Goal: Task Accomplishment & Management: Manage account settings

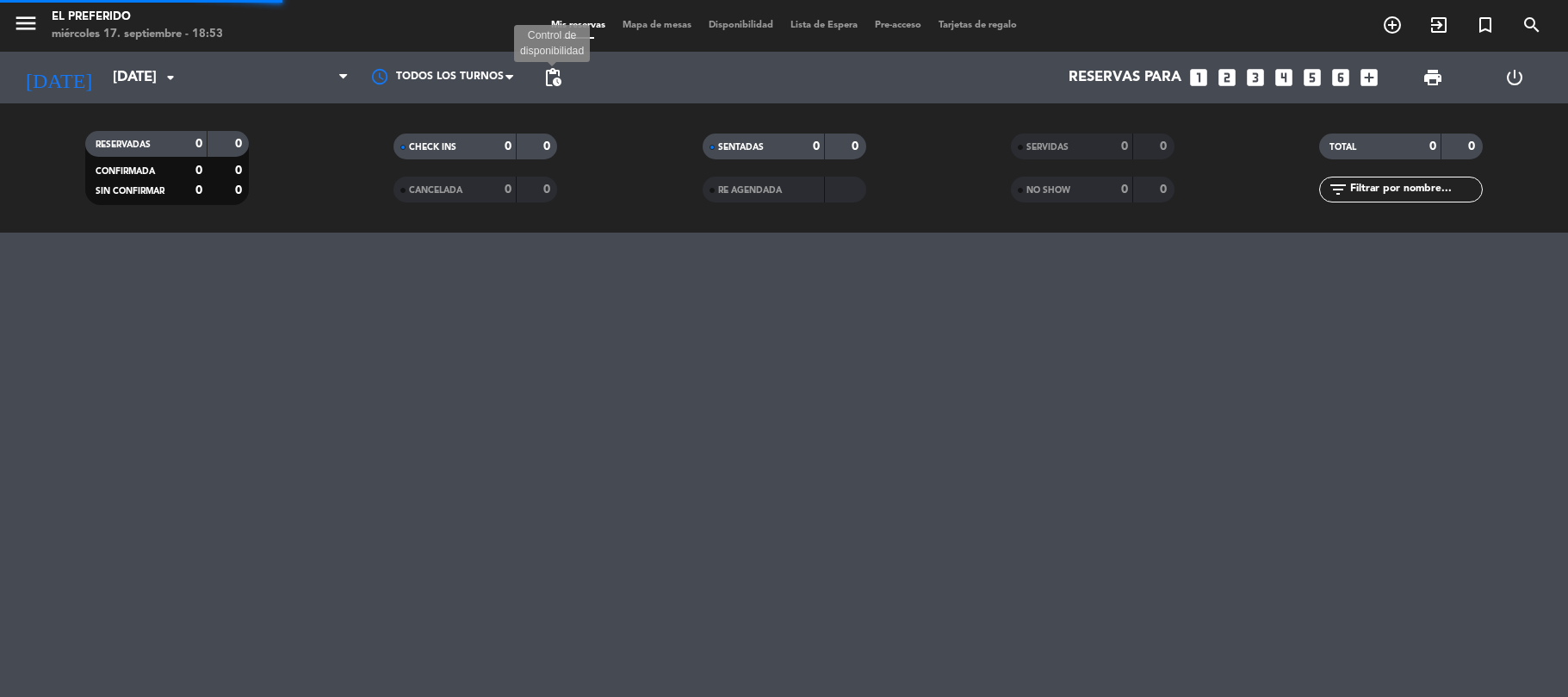
click at [550, 74] on span "pending_actions" at bounding box center [553, 78] width 20 height 20
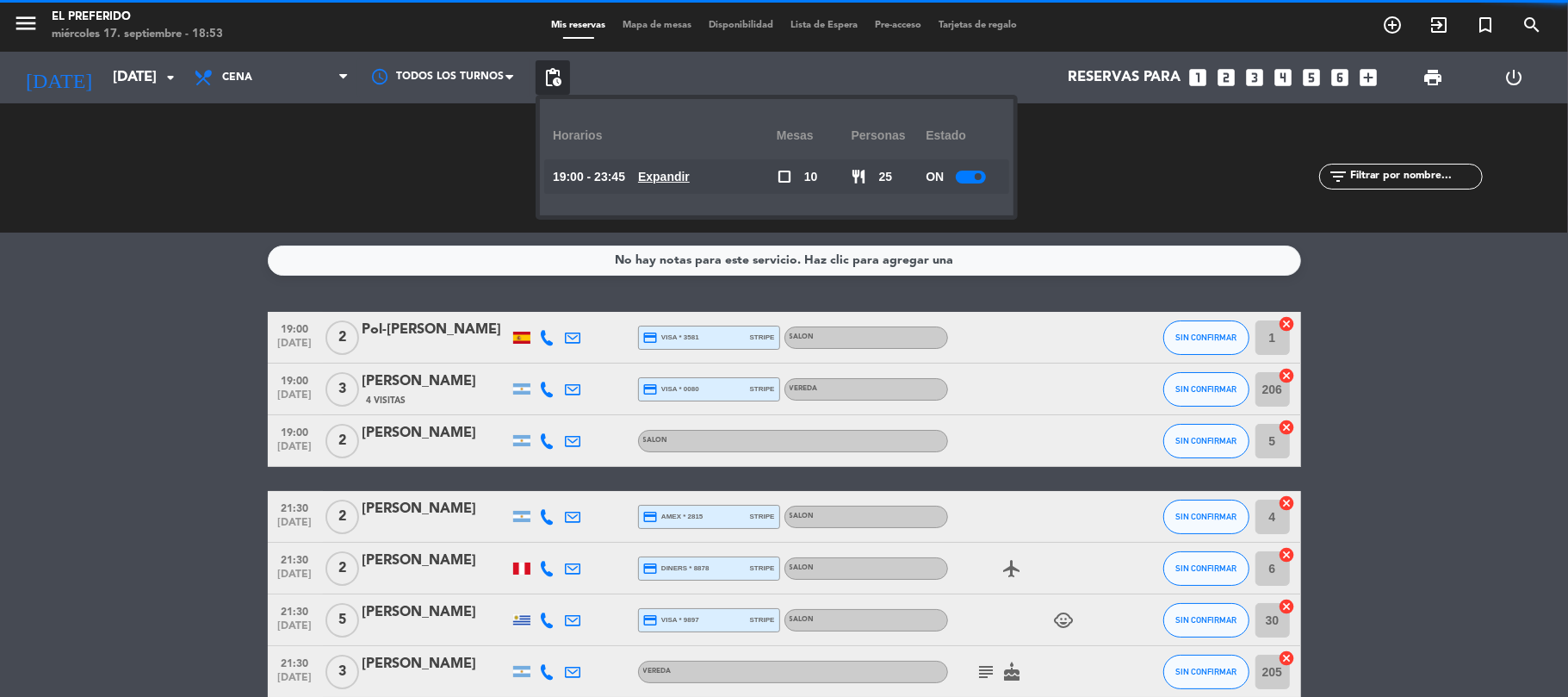
click at [690, 183] on u "Expandir" at bounding box center [664, 176] width 52 height 14
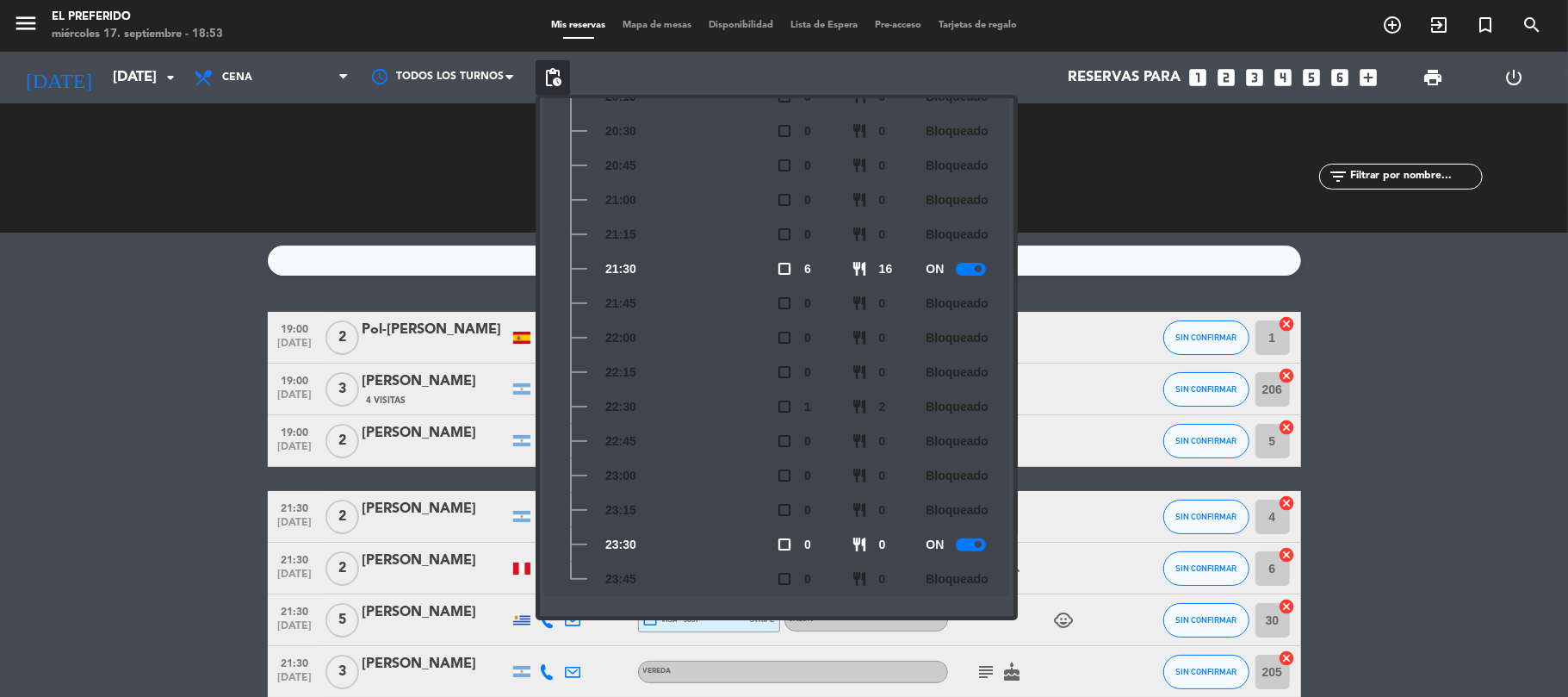
scroll to position [288, 0]
click at [1276, 84] on icon "looks_4" at bounding box center [1284, 78] width 22 height 22
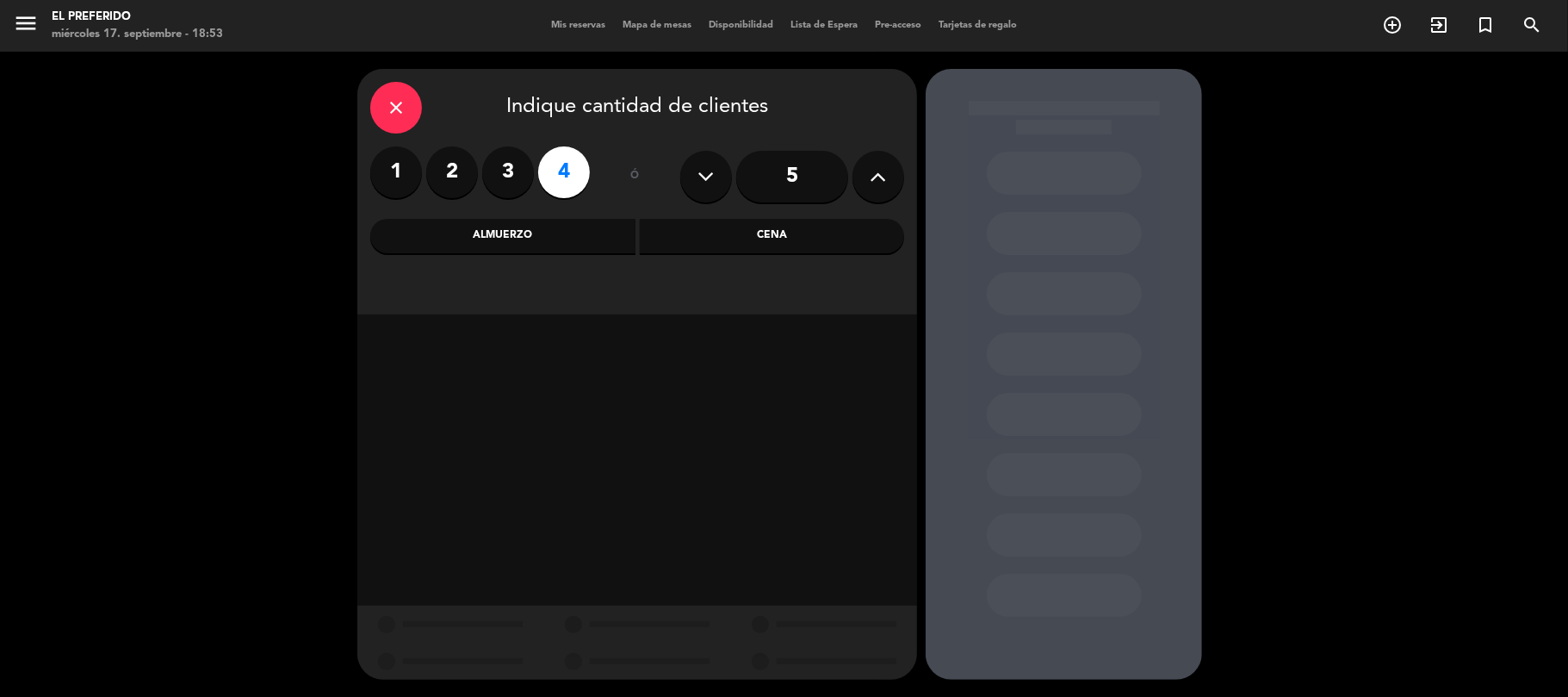
click at [756, 211] on div "close Indique cantidad de clientes 1 2 3 4 ó 5 Almuerzo Cena" at bounding box center [637, 191] width 560 height 245
click at [742, 218] on div "Cena" at bounding box center [772, 235] width 266 height 34
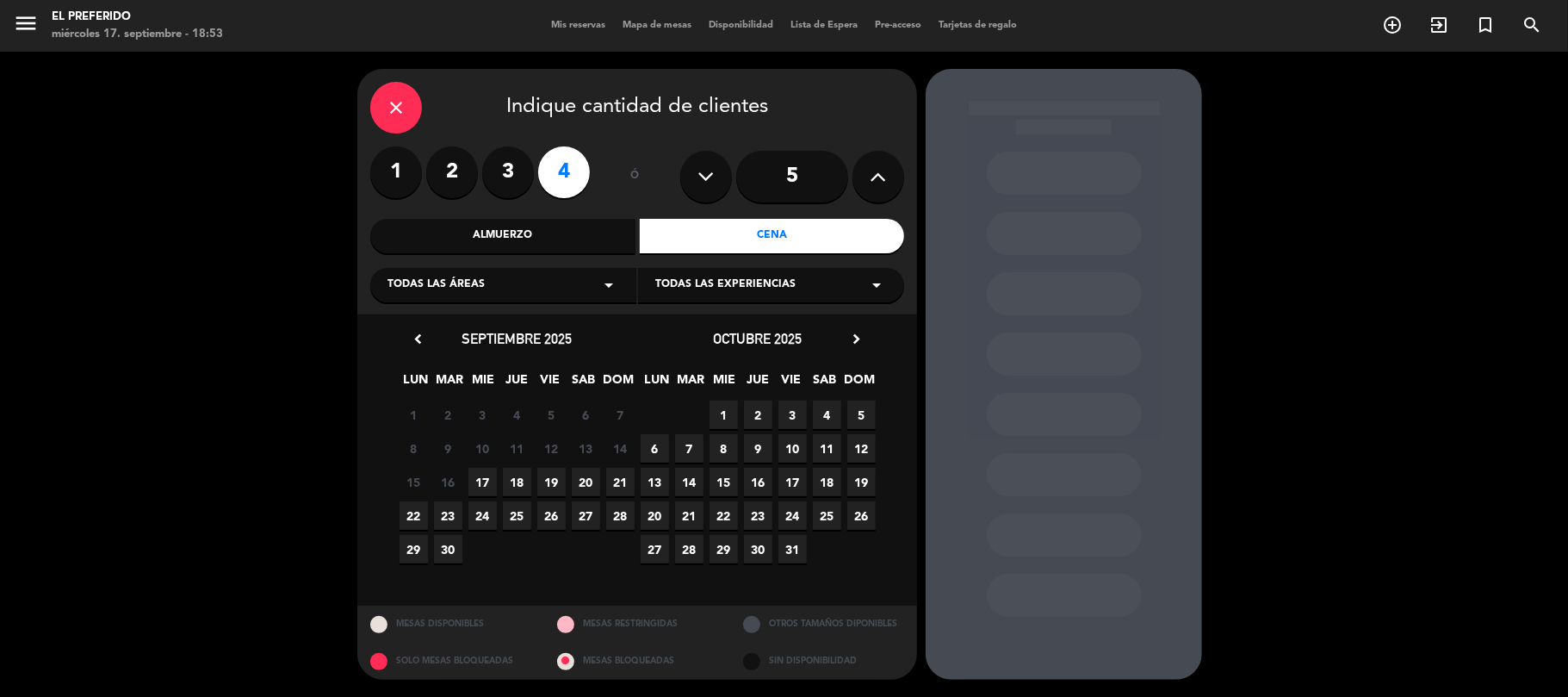
click at [477, 517] on span "24" at bounding box center [482, 516] width 29 height 29
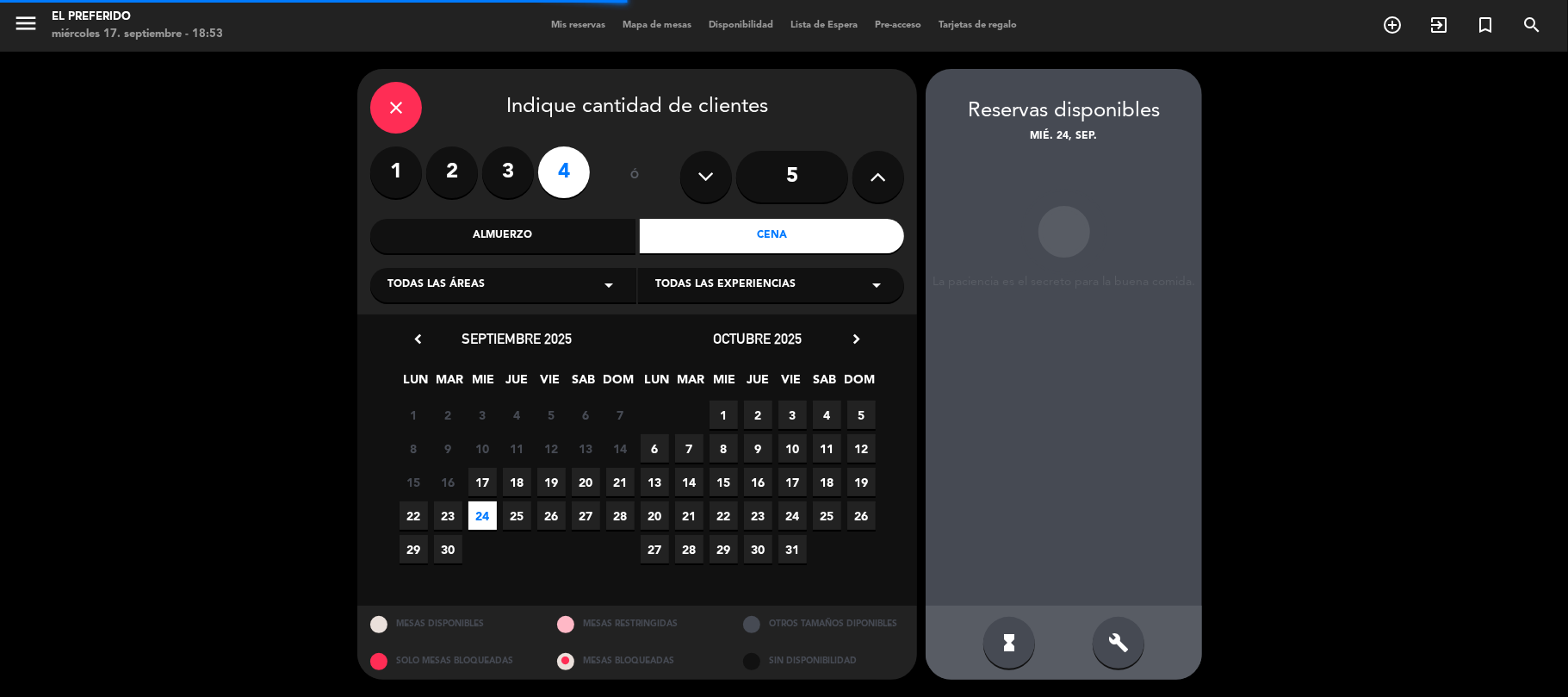
click at [1127, 648] on icon "build" at bounding box center [1118, 642] width 20 height 20
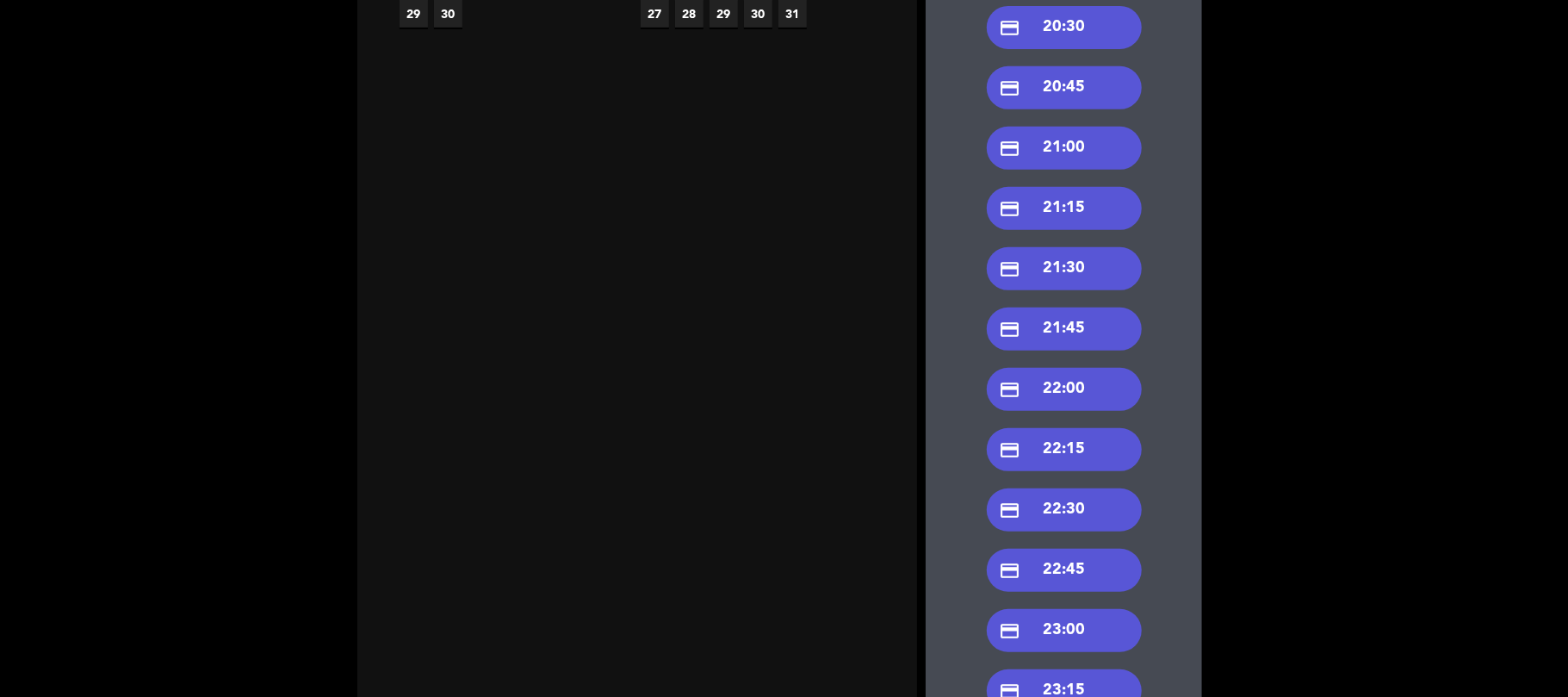
scroll to position [435, 0]
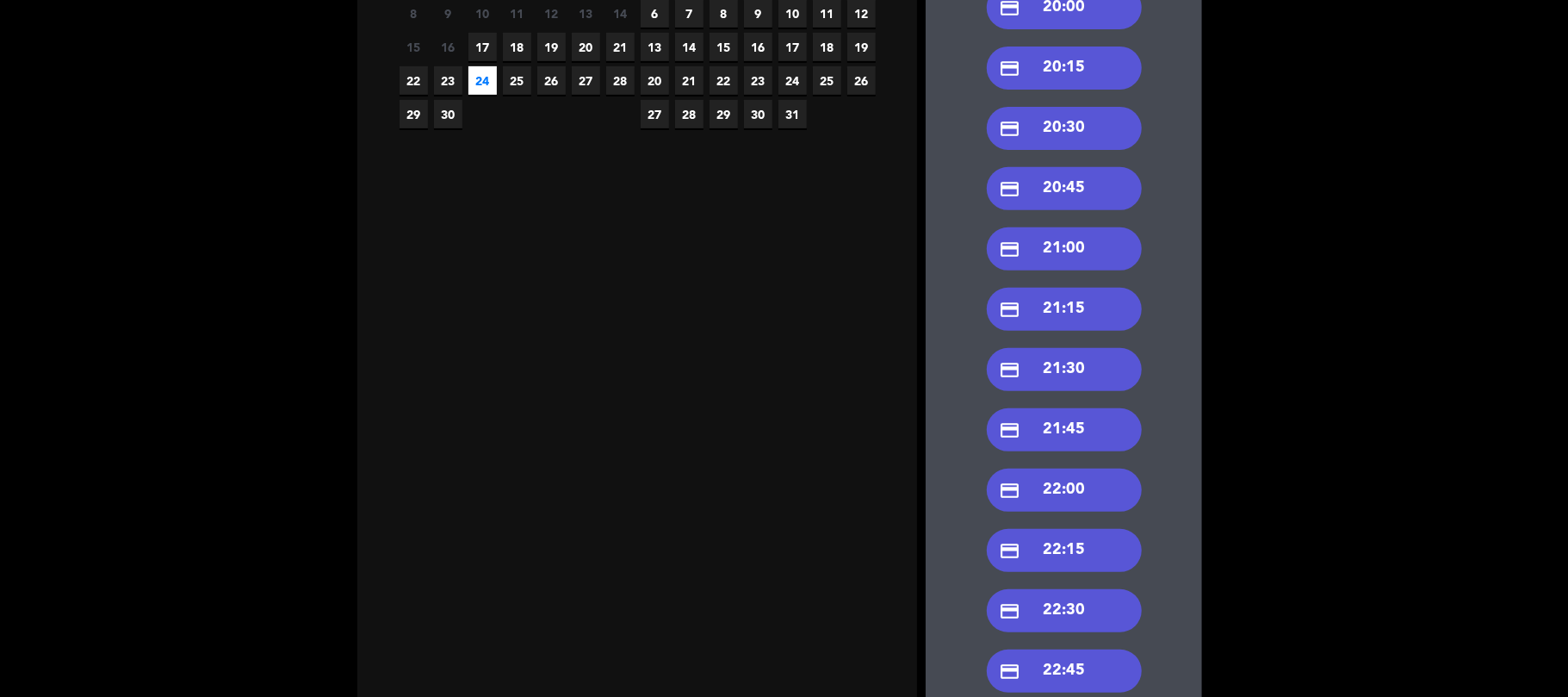
click at [1061, 366] on div "credit_card 21:30" at bounding box center [1064, 369] width 155 height 44
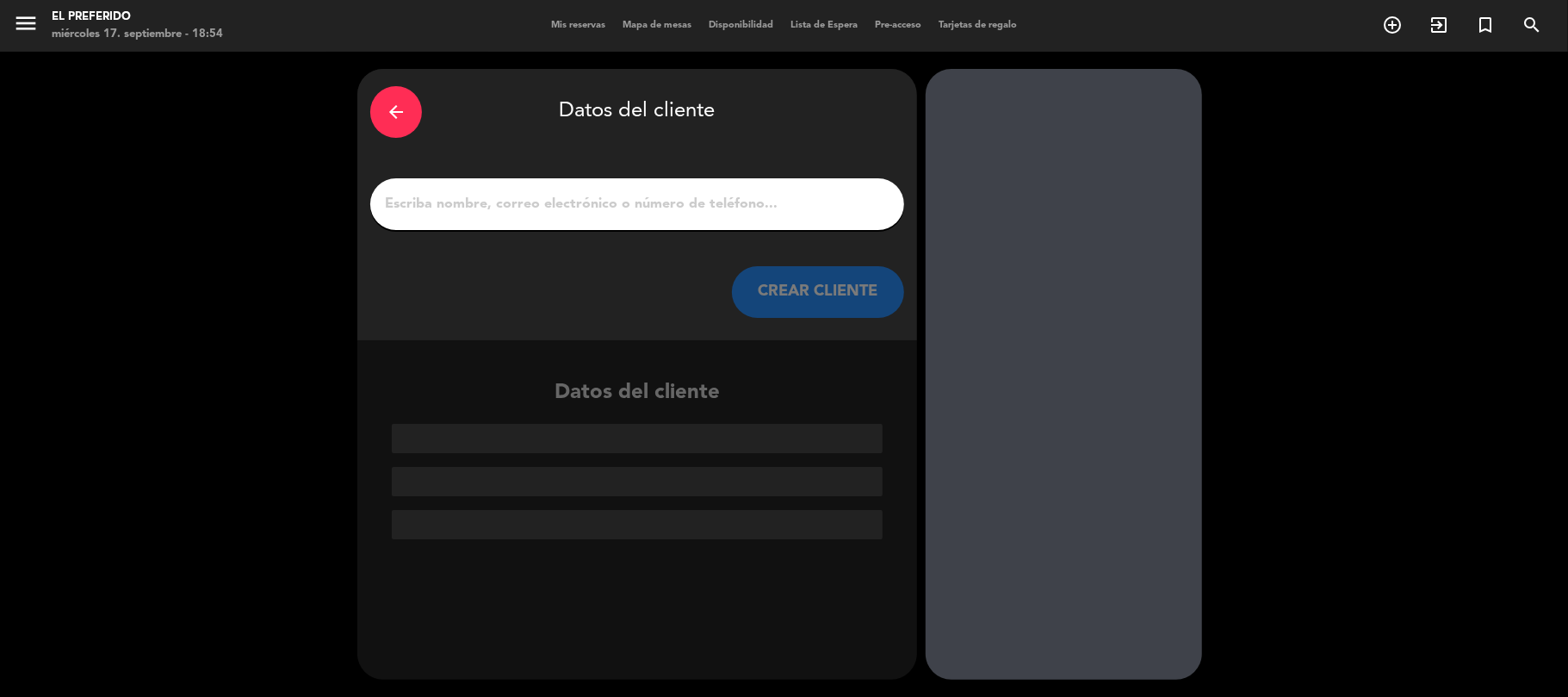
scroll to position [0, 0]
click at [615, 211] on input "1" at bounding box center [637, 204] width 508 height 24
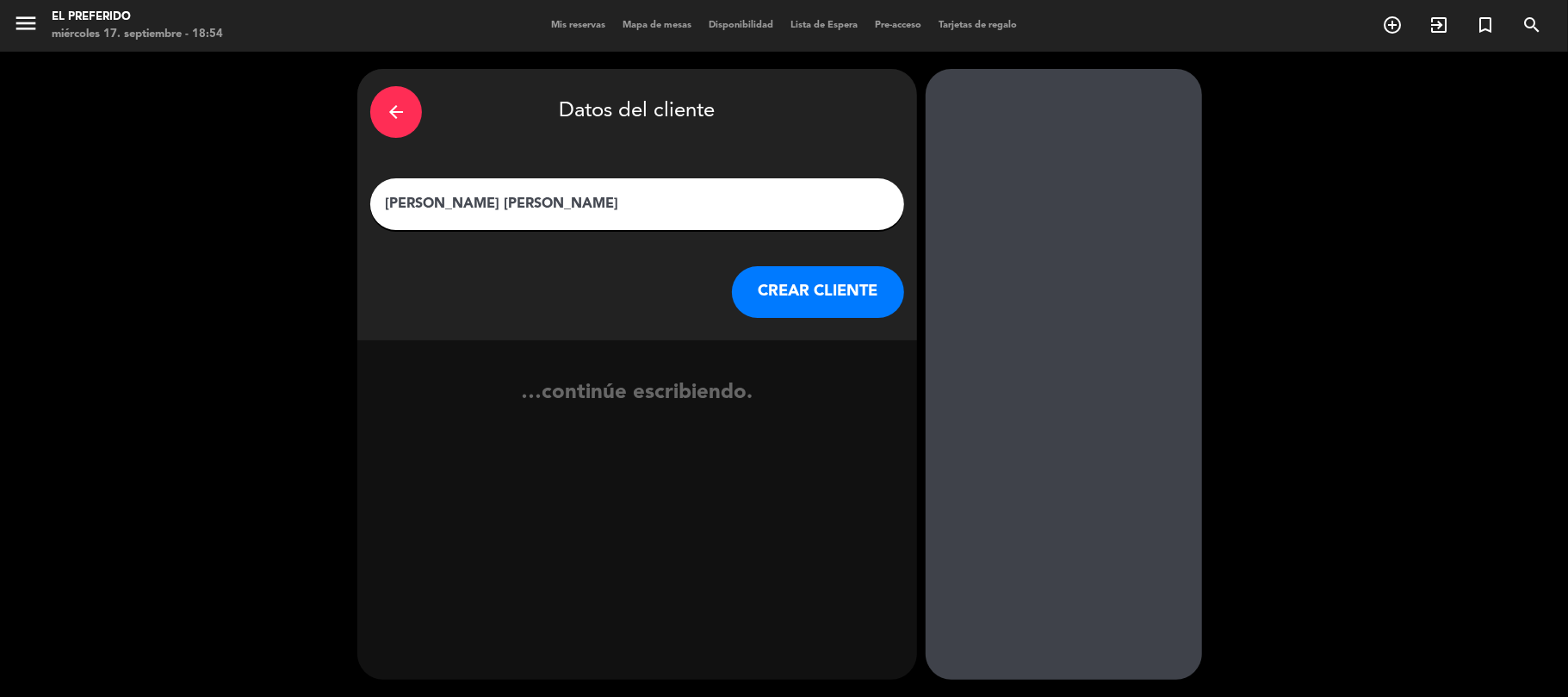
type input "[PERSON_NAME] [PERSON_NAME]"
click at [765, 276] on button "CREAR CLIENTE" at bounding box center [818, 292] width 172 height 52
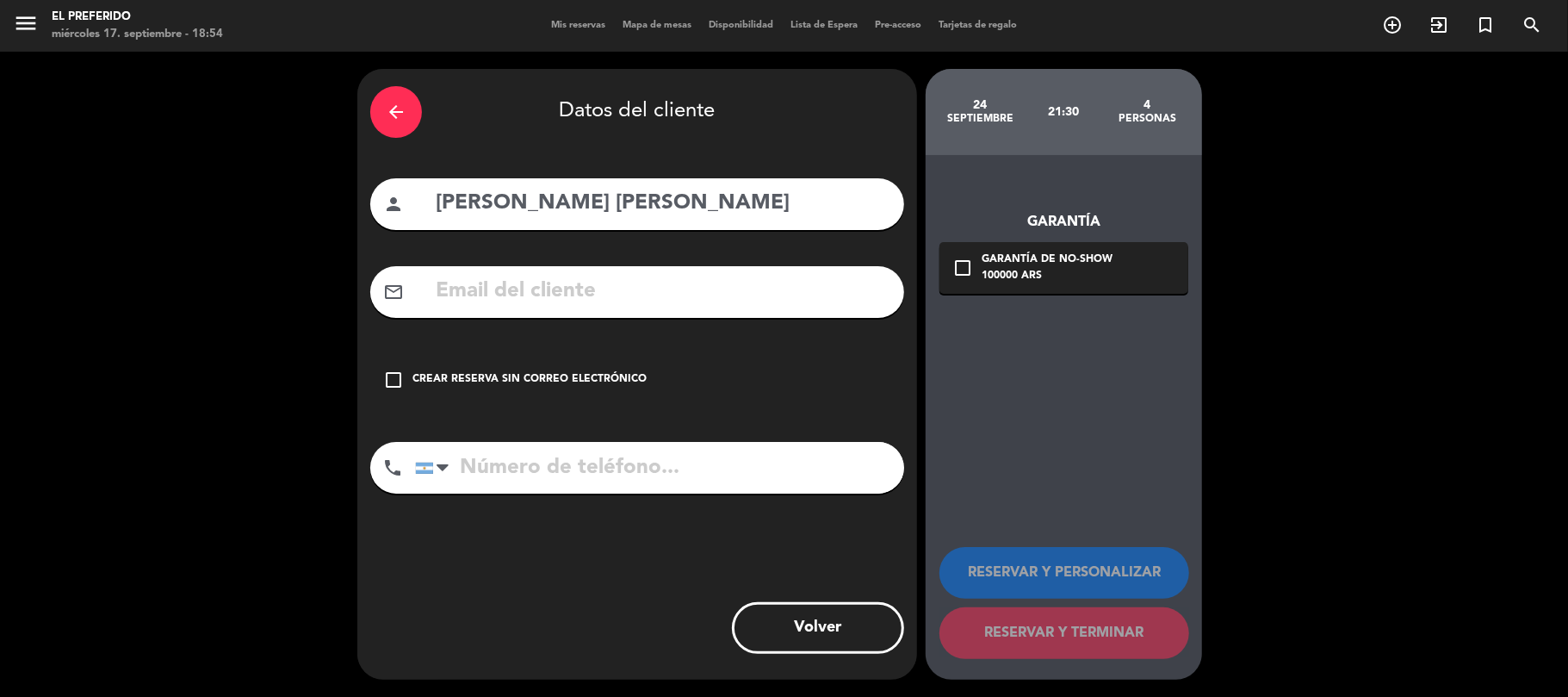
click at [677, 296] on input "text" at bounding box center [663, 292] width 457 height 35
click at [635, 480] on input "tel" at bounding box center [659, 467] width 489 height 52
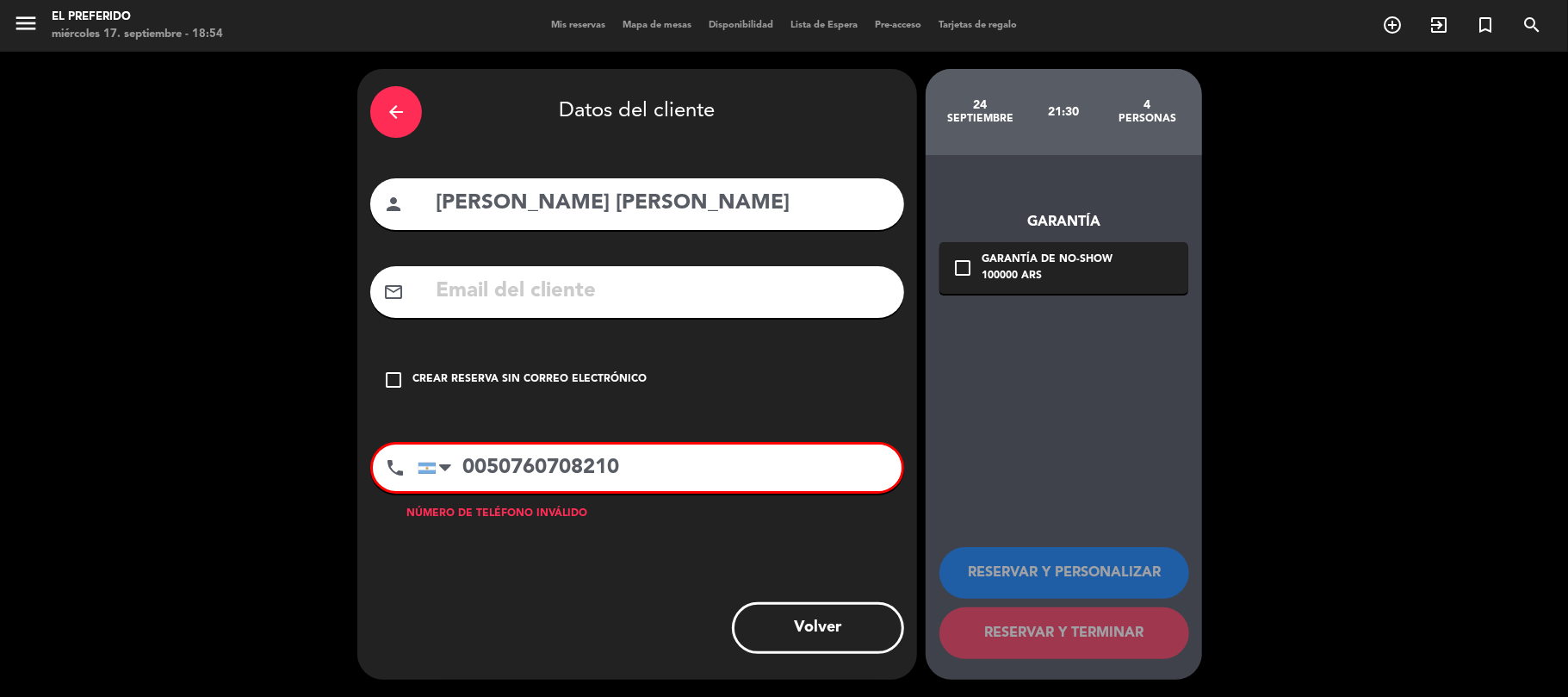
type input "0050760708210"
click at [590, 304] on input "text" at bounding box center [663, 292] width 457 height 35
click at [794, 284] on input "text" at bounding box center [663, 292] width 457 height 35
type input "[PERSON_NAME][EMAIL_ADDRESS][DOMAIN_NAME]"
click at [990, 258] on div "Garantía de no-show" at bounding box center [1047, 260] width 131 height 18
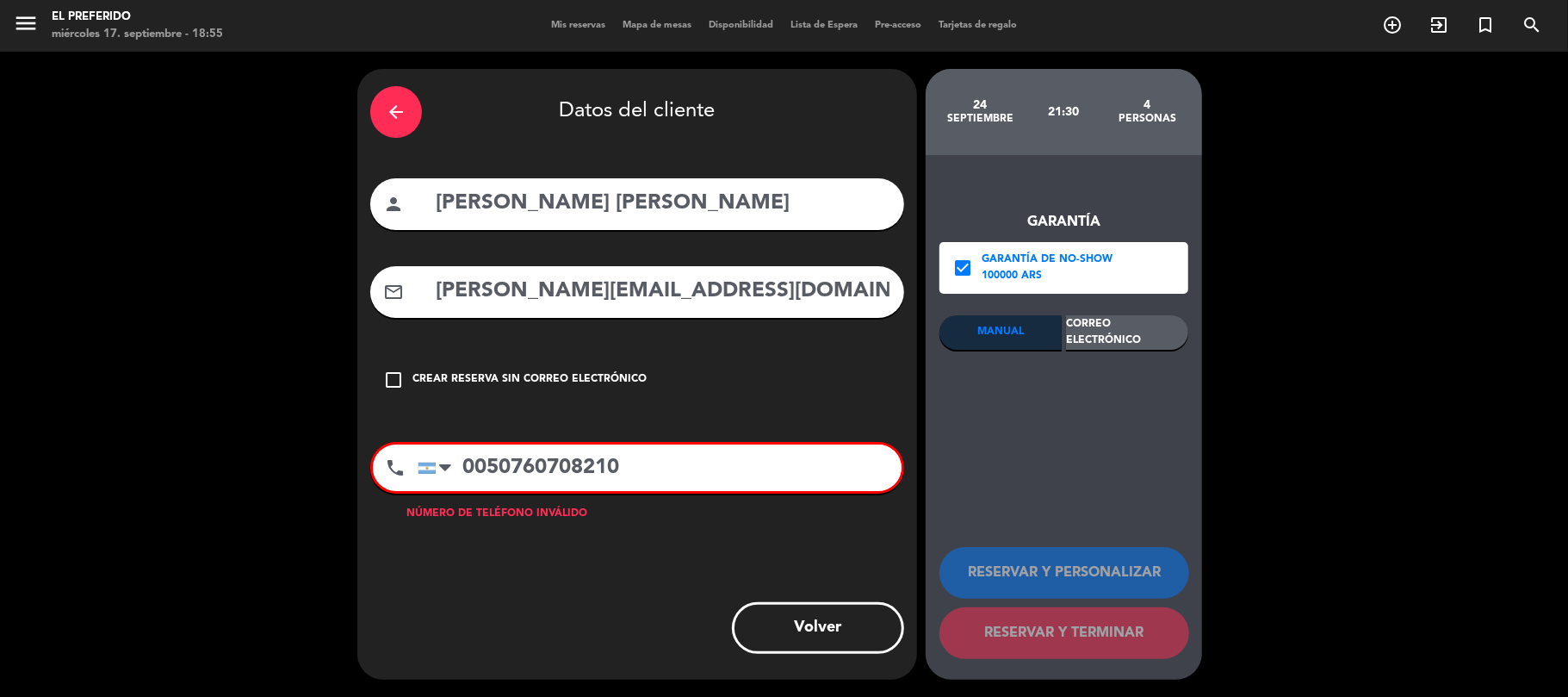
click at [1128, 335] on div "Correo Electrónico" at bounding box center [1127, 332] width 122 height 34
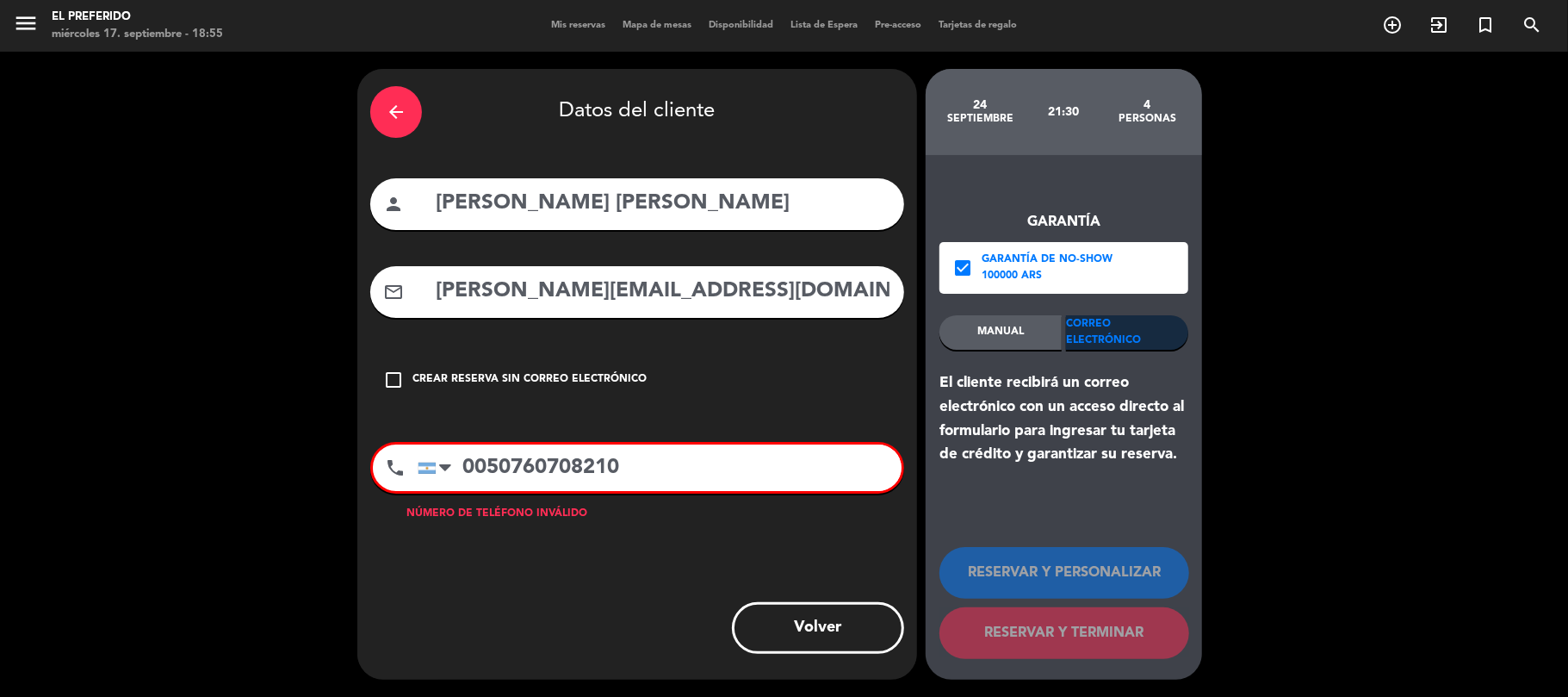
drag, startPoint x: 655, startPoint y: 466, endPoint x: 393, endPoint y: 489, distance: 263.0
click at [393, 489] on div "phone [GEOGRAPHIC_DATA] +1 [GEOGRAPHIC_DATA] +44 [GEOGRAPHIC_DATA] ([GEOGRAPHIC…" at bounding box center [637, 467] width 534 height 52
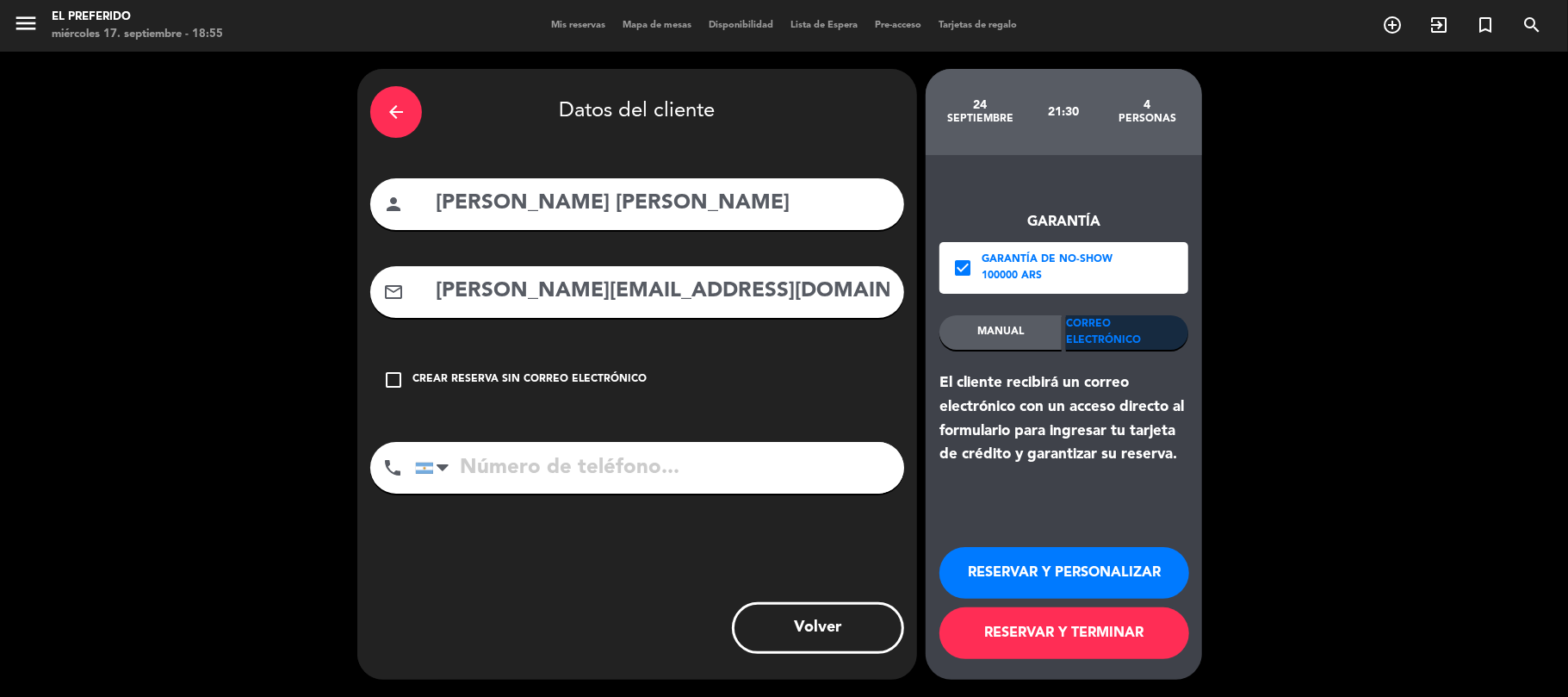
click at [1090, 436] on div "El cliente recibirá un correo electrónico con un acceso directo al formulario p…" at bounding box center [1064, 418] width 249 height 95
click at [1058, 564] on button "RESERVAR Y PERSONALIZAR" at bounding box center [1064, 573] width 250 height 52
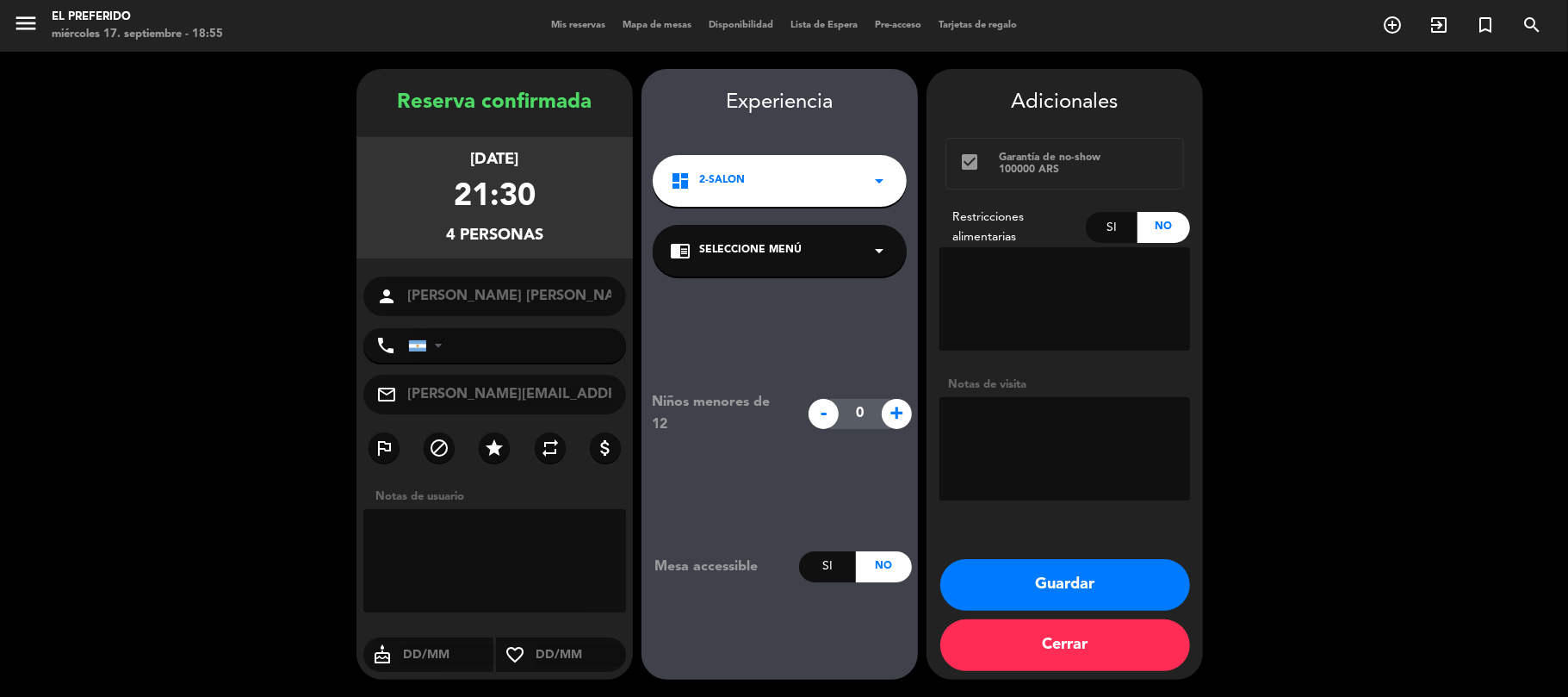
click at [1006, 586] on button "Guardar" at bounding box center [1065, 585] width 250 height 52
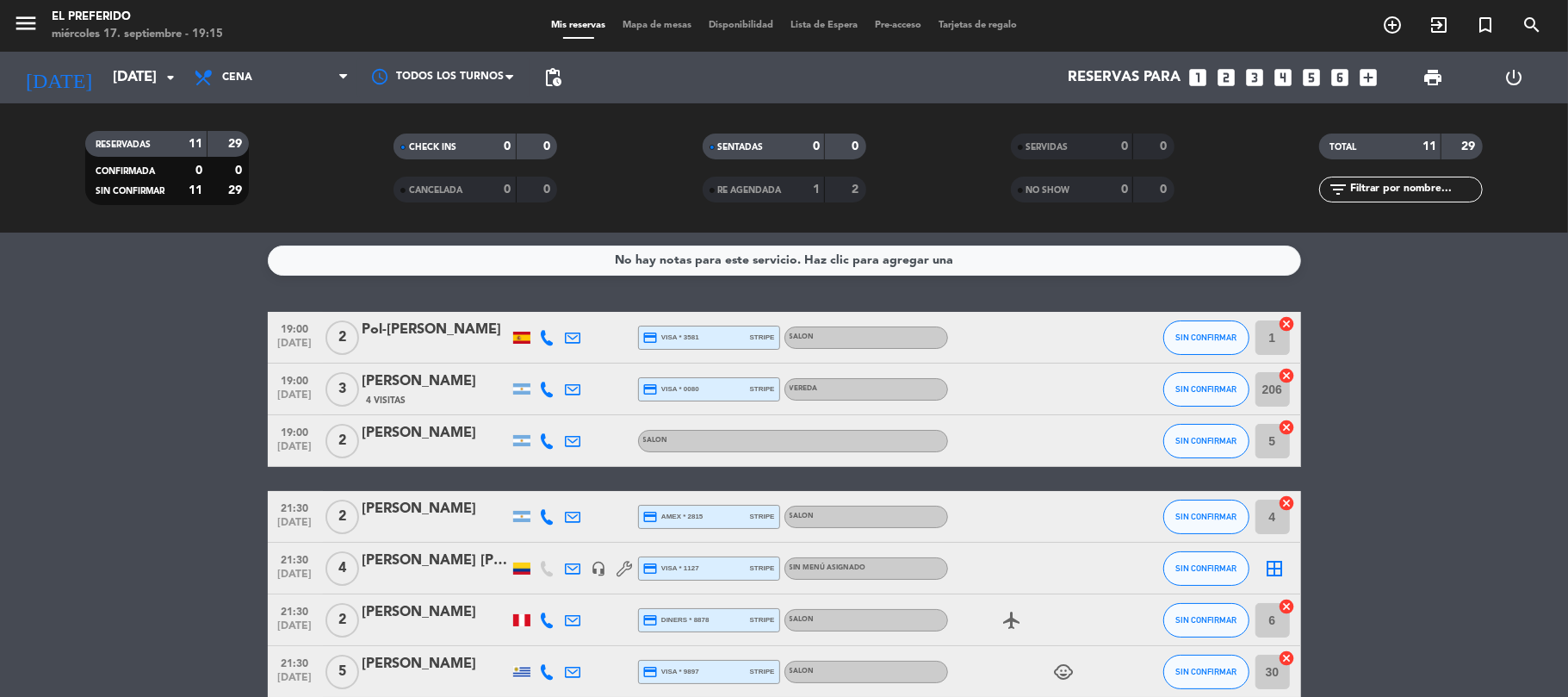
click at [162, 407] on bookings-row "19:00 [DATE] 2 Pol-[PERSON_NAME] credit_card visa * 3581 stripe SALON SIN CONFI…" at bounding box center [784, 620] width 1568 height 616
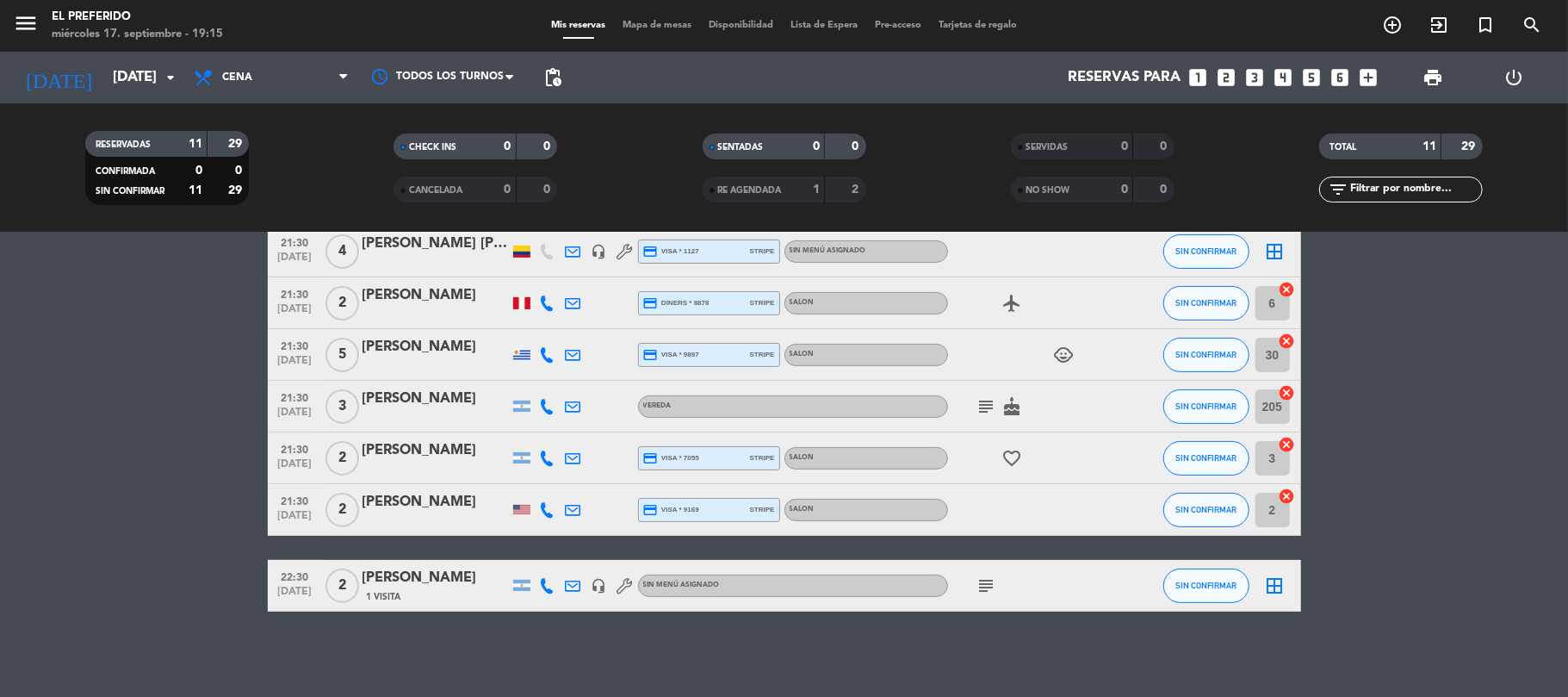
scroll to position [204, 0]
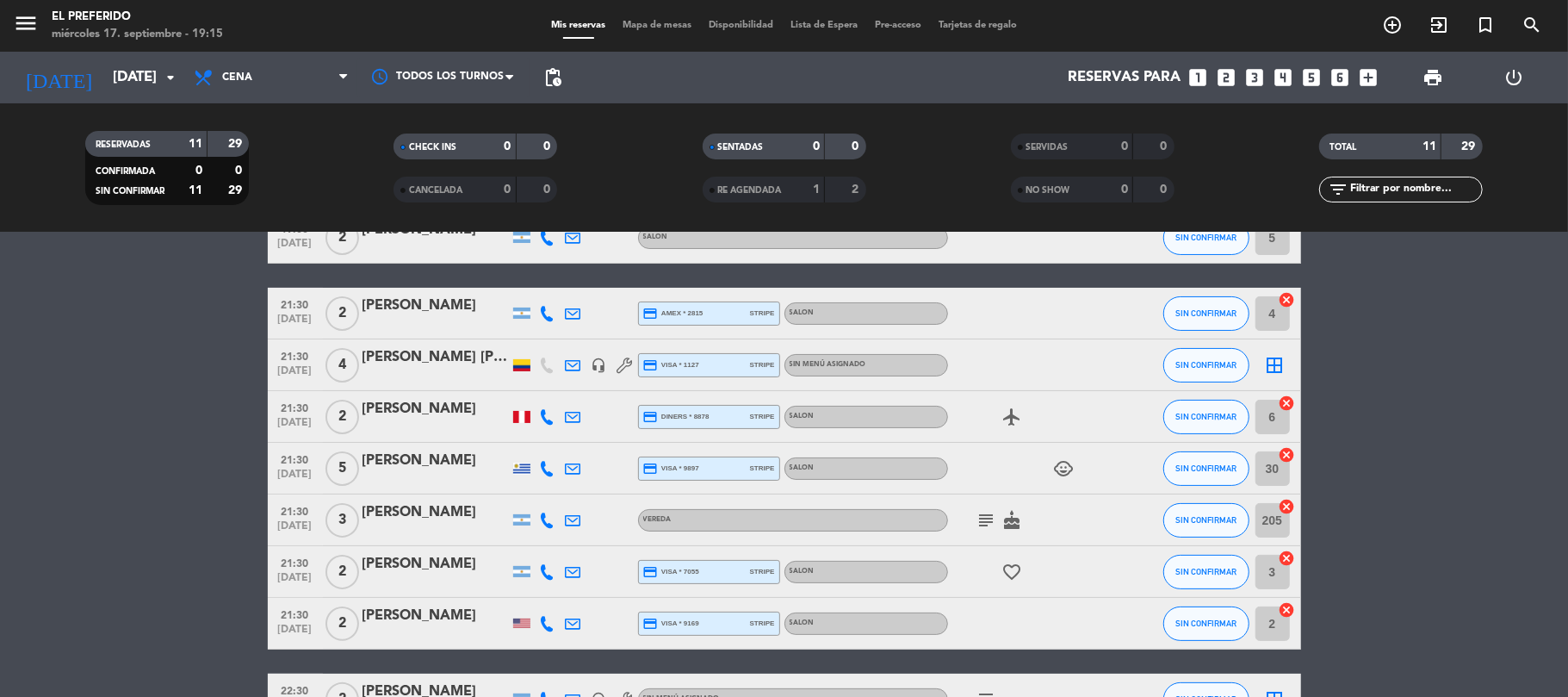
click at [428, 367] on div "[PERSON_NAME] [PERSON_NAME]" at bounding box center [436, 357] width 146 height 22
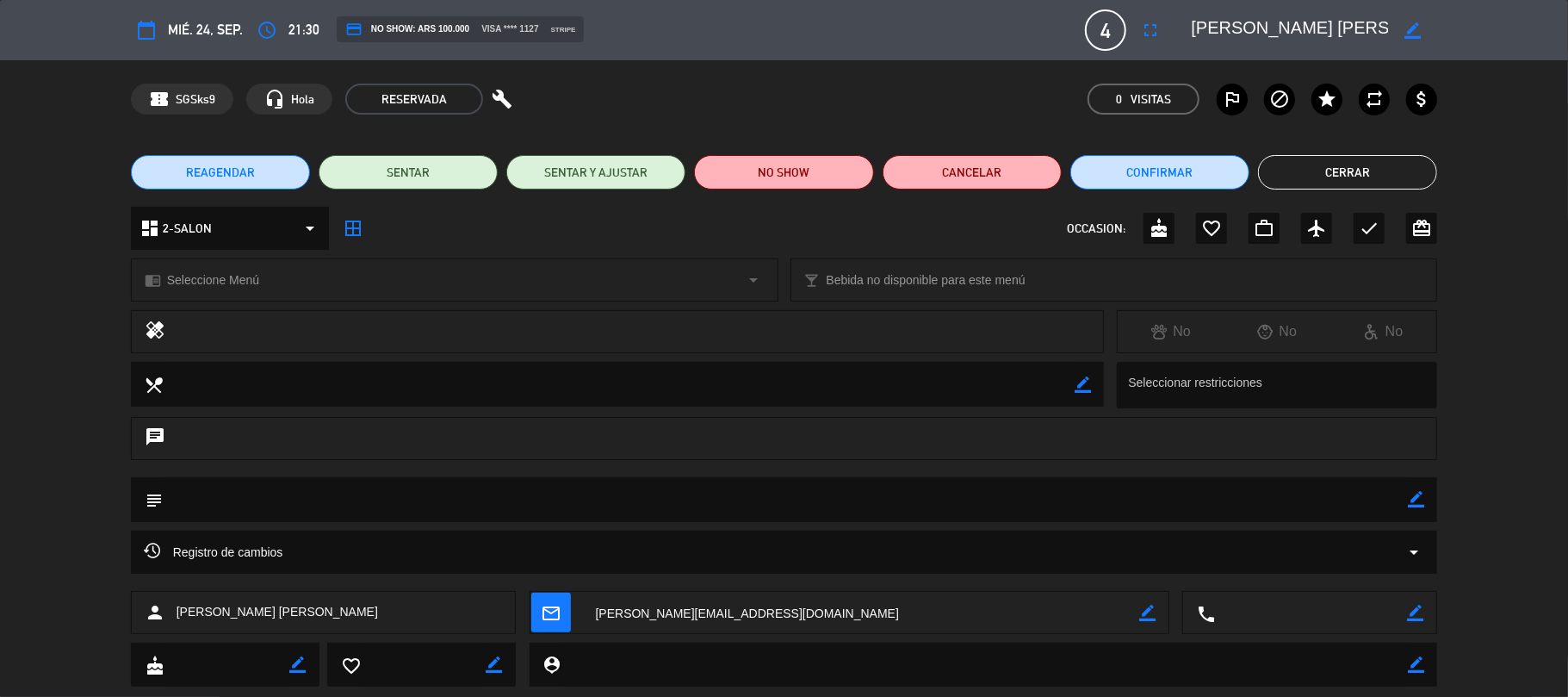
click at [205, 176] on span "REAGENDAR" at bounding box center [220, 173] width 68 height 19
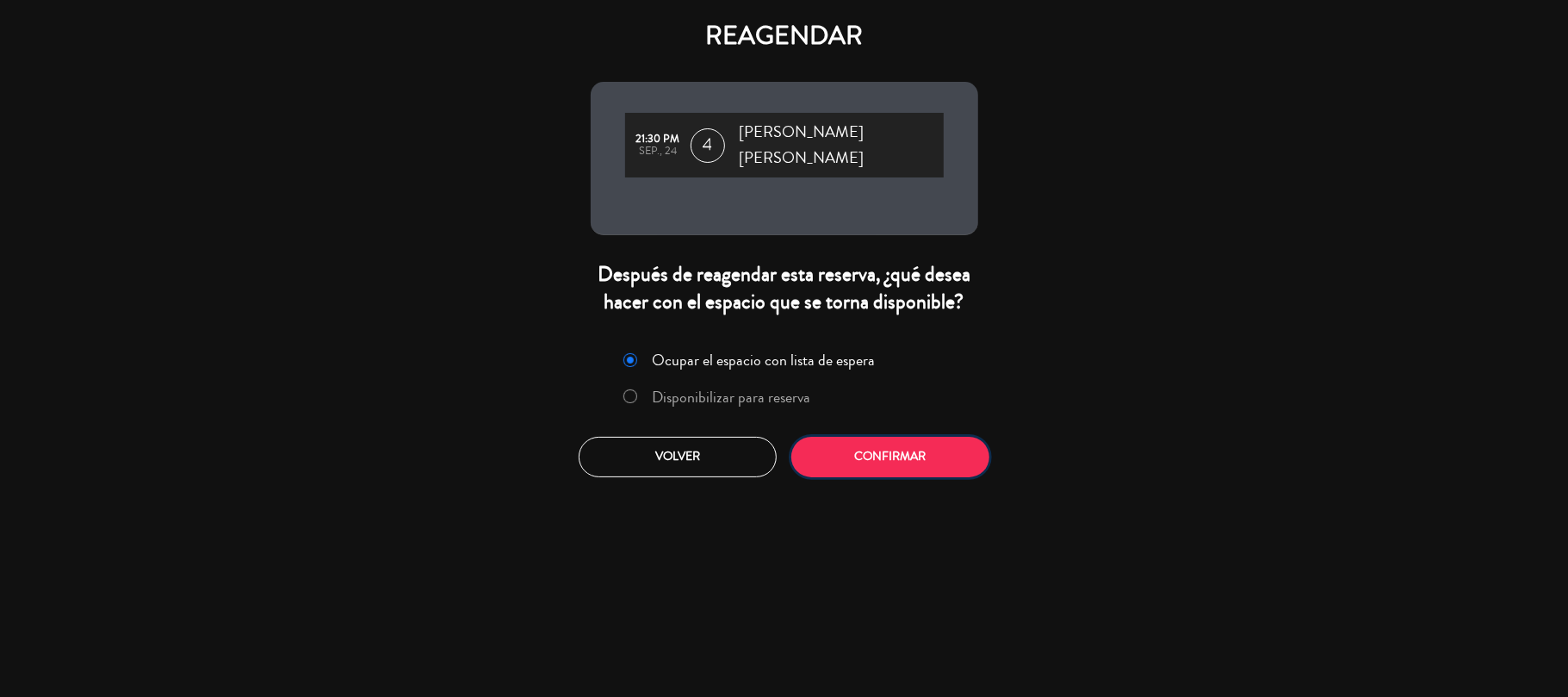
click at [877, 449] on button "Confirmar" at bounding box center [890, 457] width 198 height 41
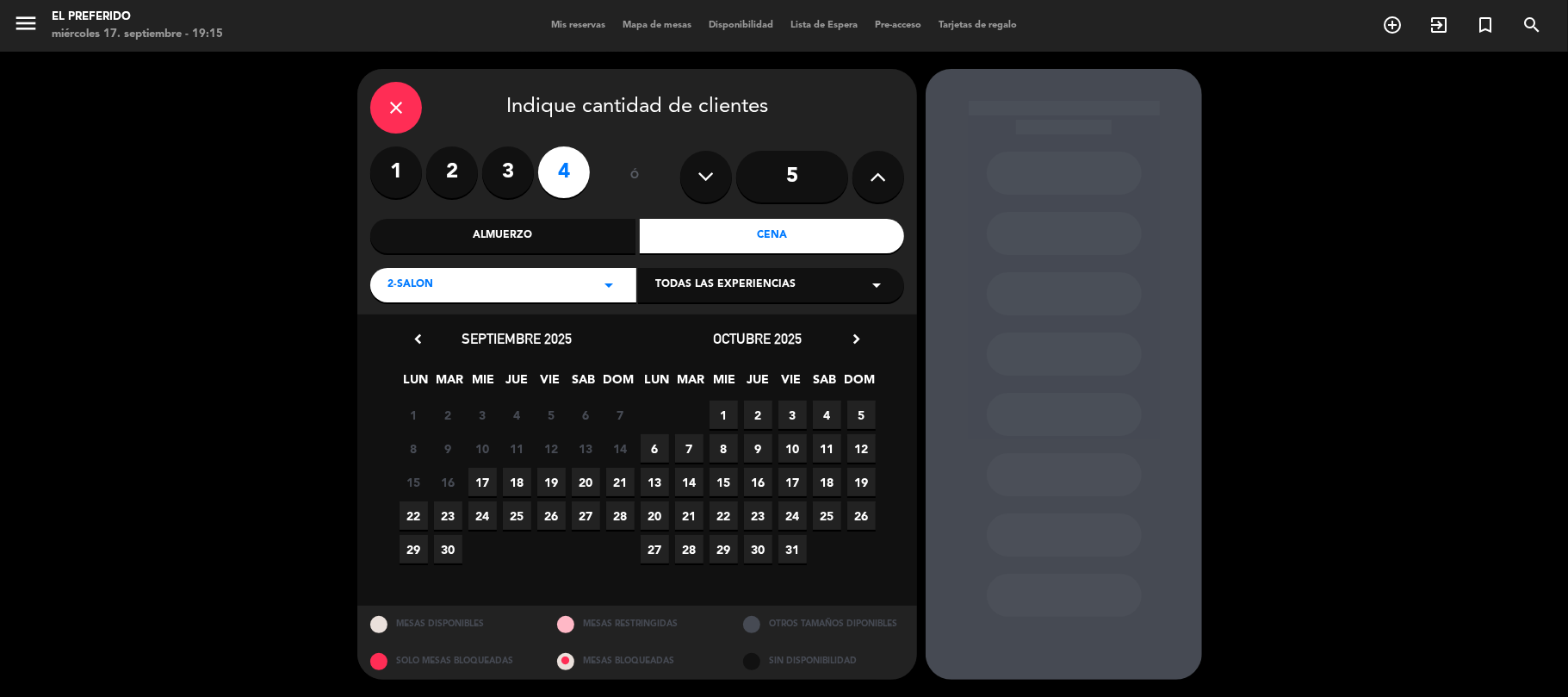
click at [479, 525] on span "24" at bounding box center [482, 516] width 29 height 29
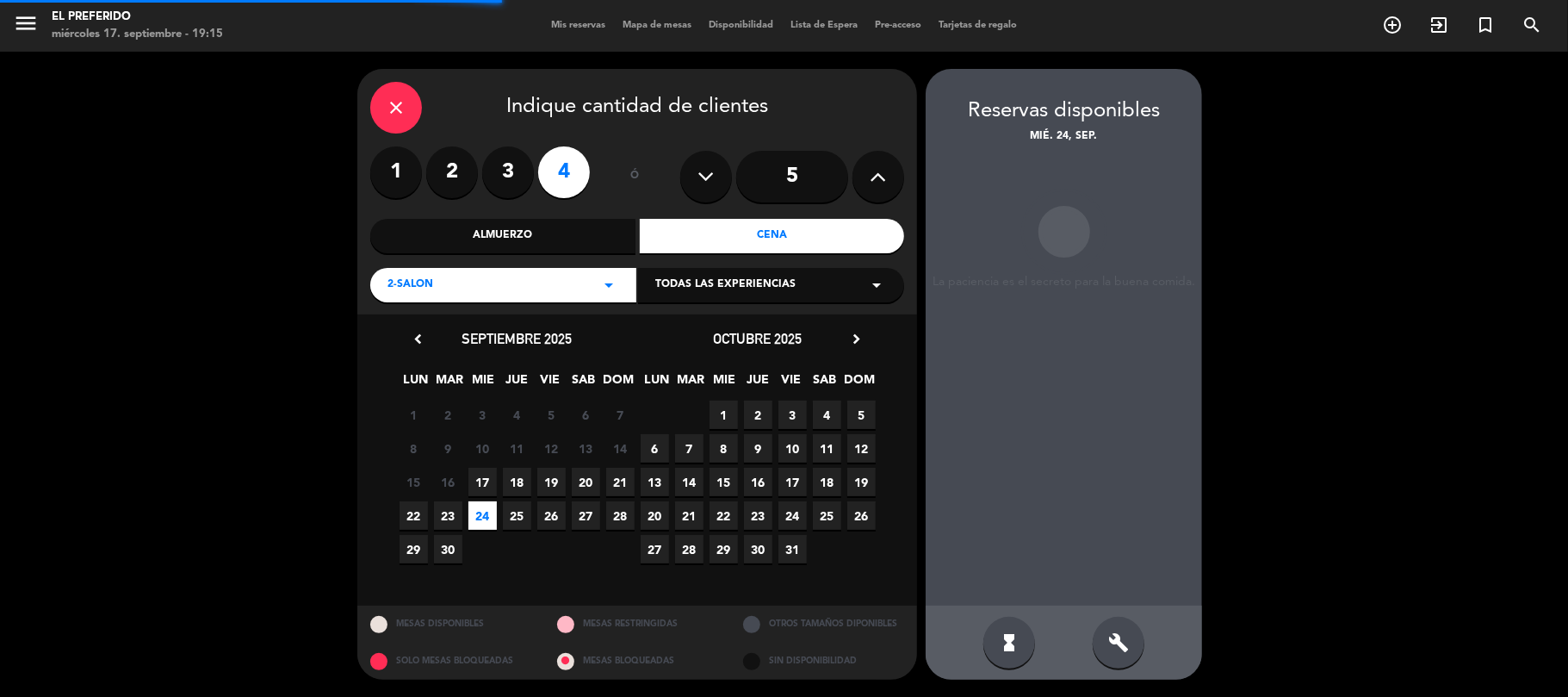
click at [1132, 630] on div "build" at bounding box center [1119, 642] width 52 height 52
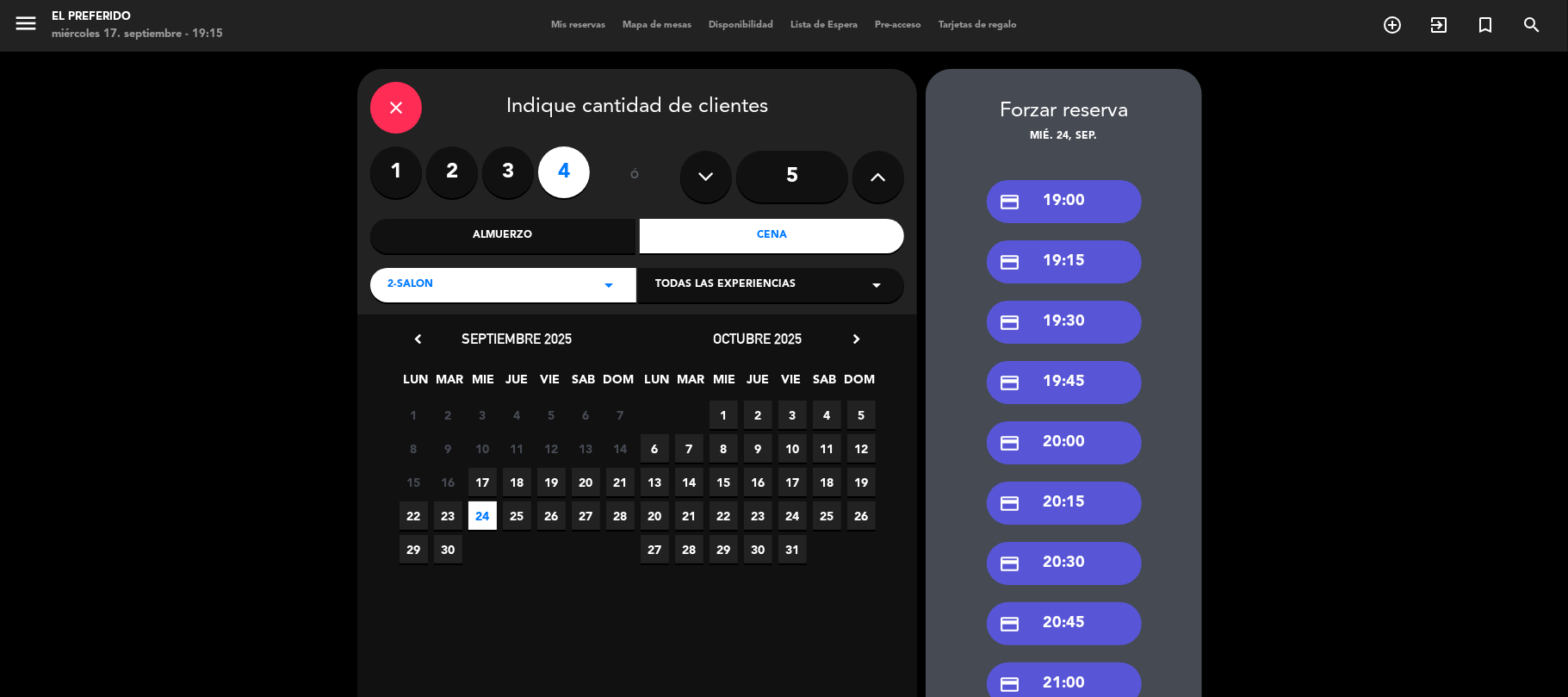
click at [1096, 216] on div "credit_card 19:00" at bounding box center [1064, 201] width 155 height 44
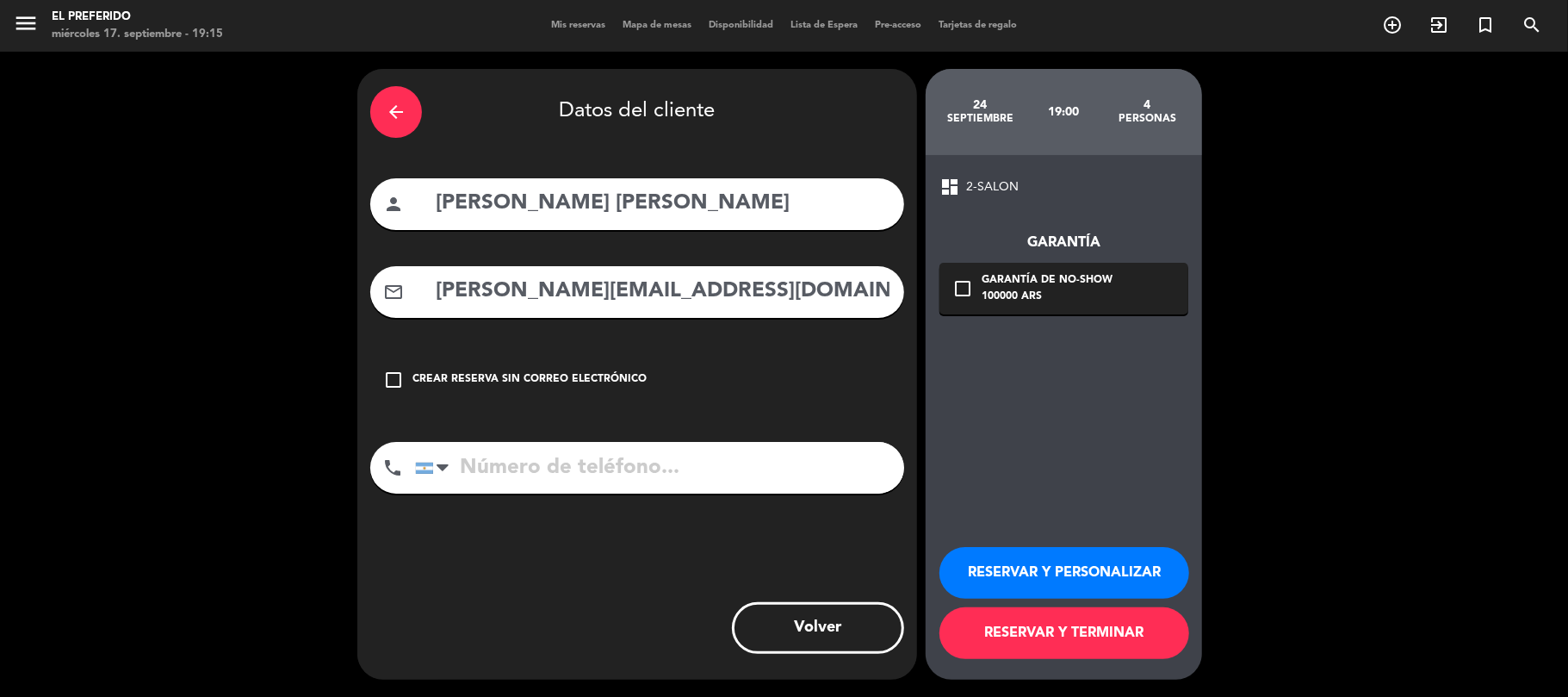
click at [1003, 267] on div "check_box_outline_blank Garantía de no-show 100000 ARS" at bounding box center [1064, 289] width 249 height 52
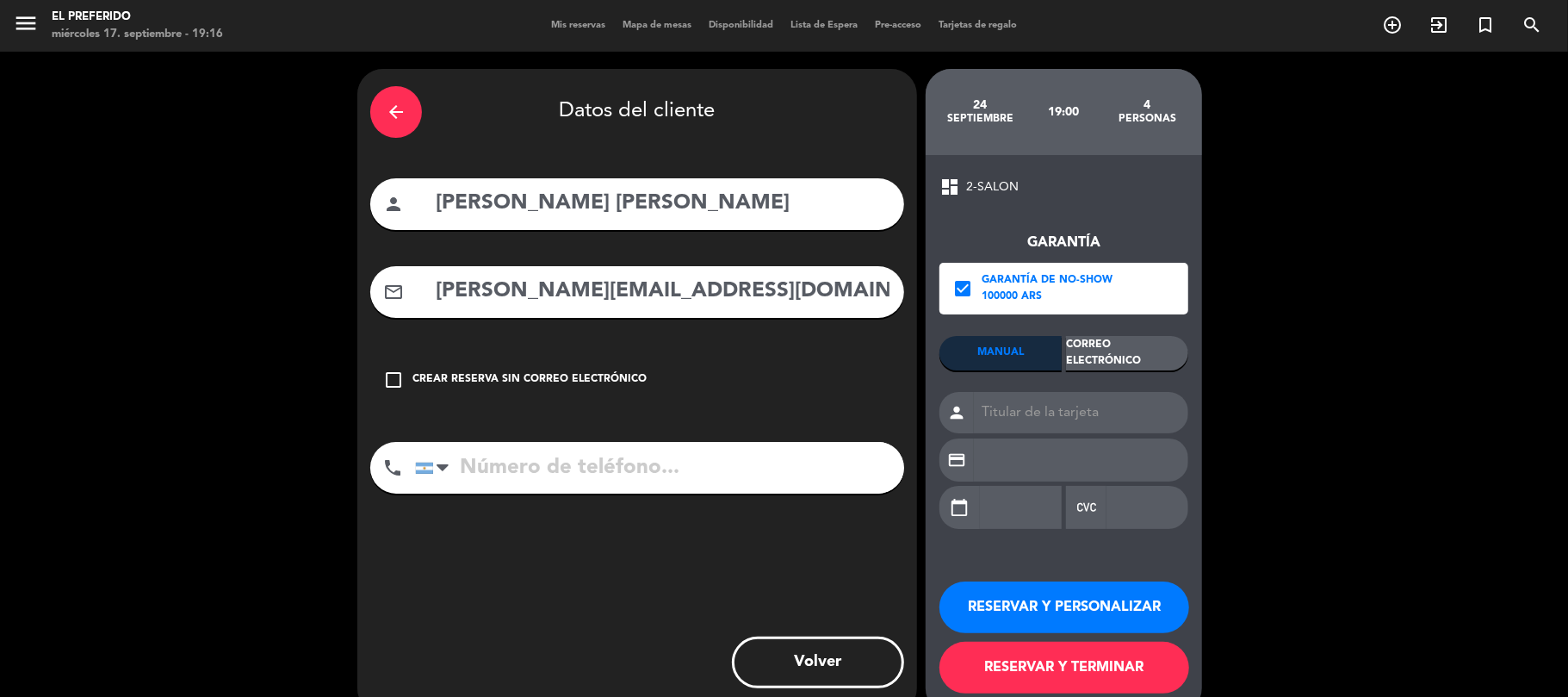
click at [1144, 364] on div "Correo Electrónico" at bounding box center [1127, 353] width 122 height 34
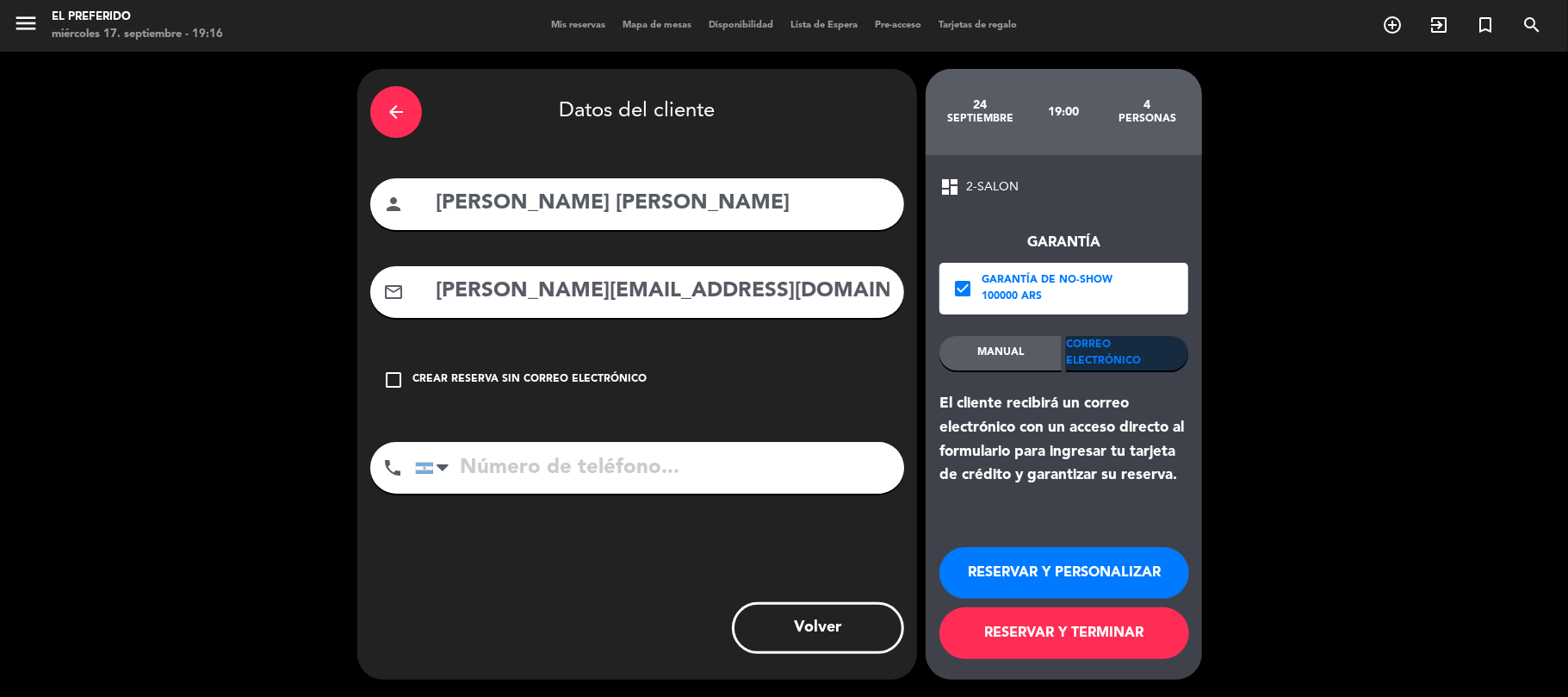
click at [1071, 572] on button "RESERVAR Y PERSONALIZAR" at bounding box center [1064, 573] width 250 height 52
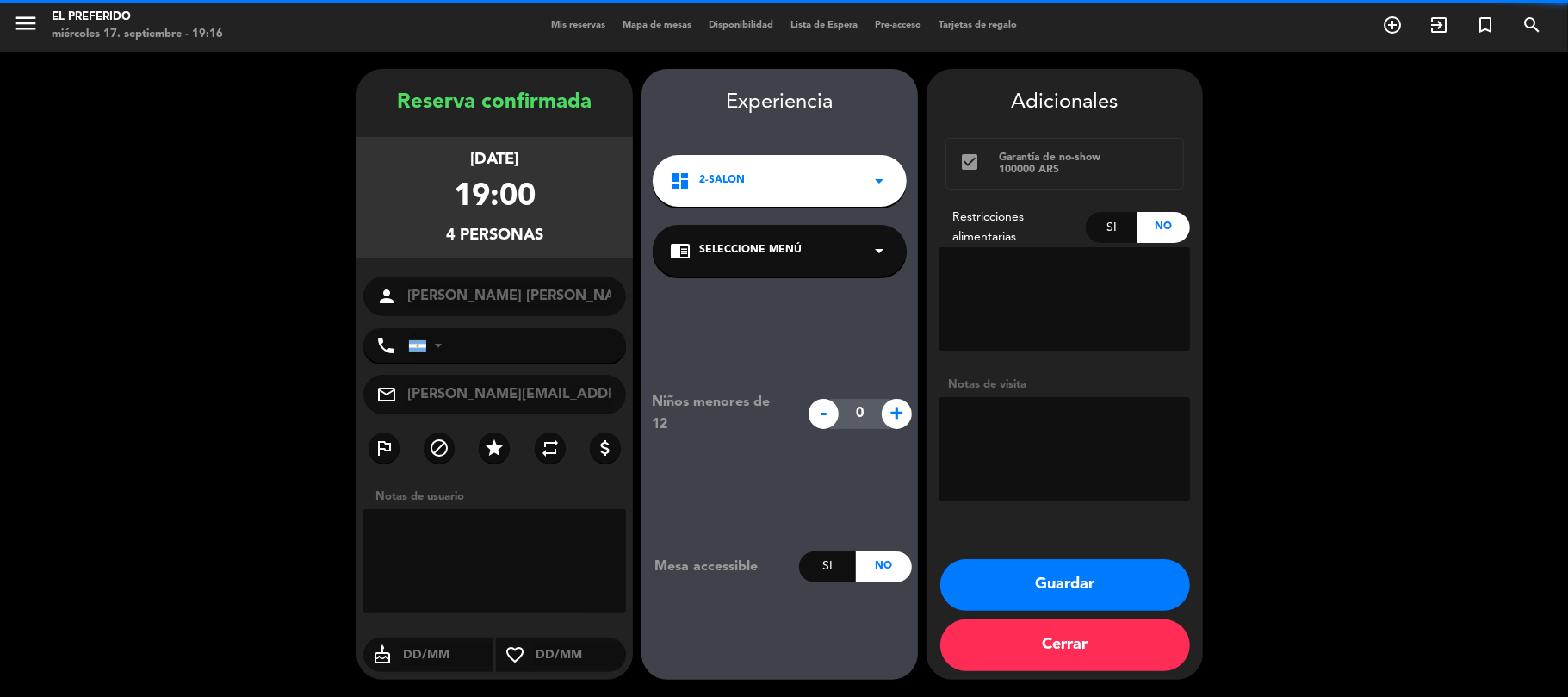
click at [1096, 116] on div "Adicionales" at bounding box center [1064, 103] width 251 height 33
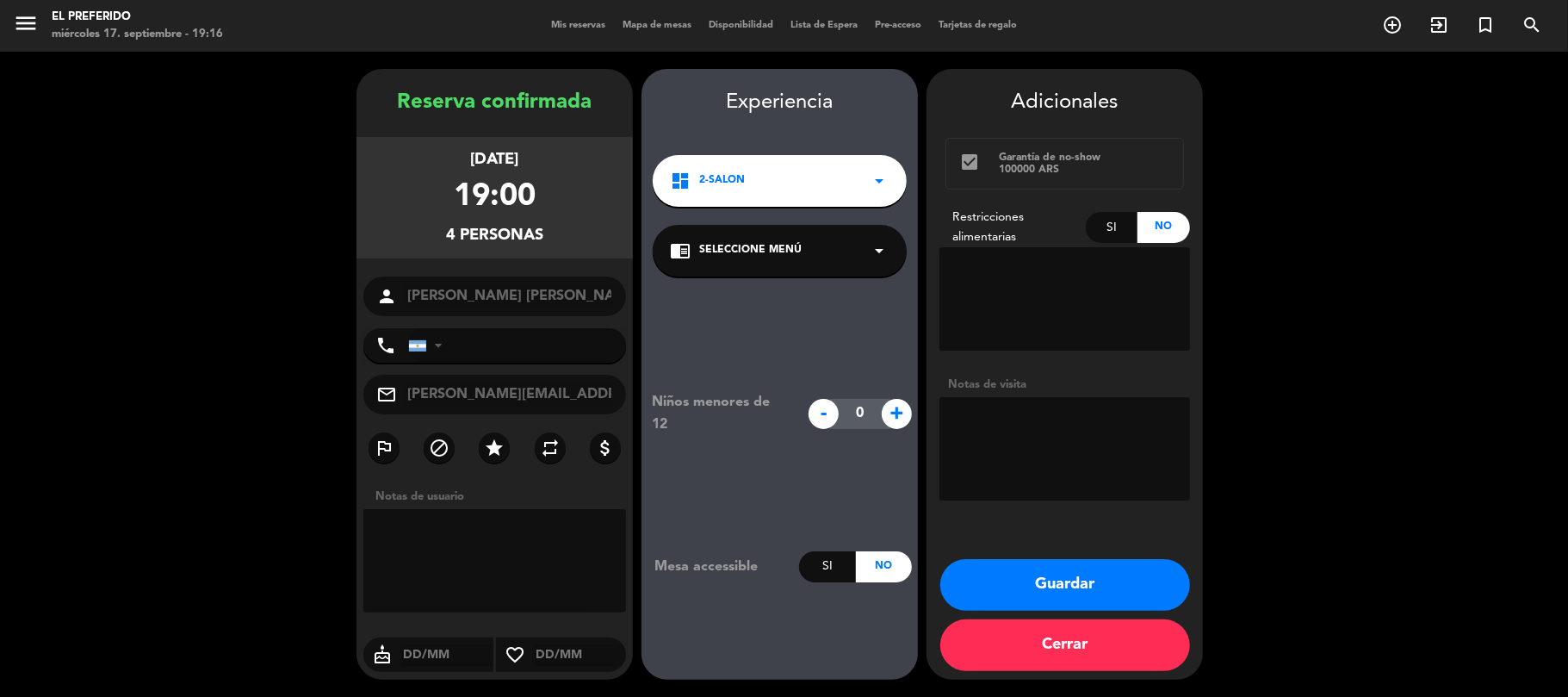
click at [1086, 277] on textarea at bounding box center [1064, 299] width 251 height 104
click at [1055, 587] on button "Guardar" at bounding box center [1065, 585] width 250 height 52
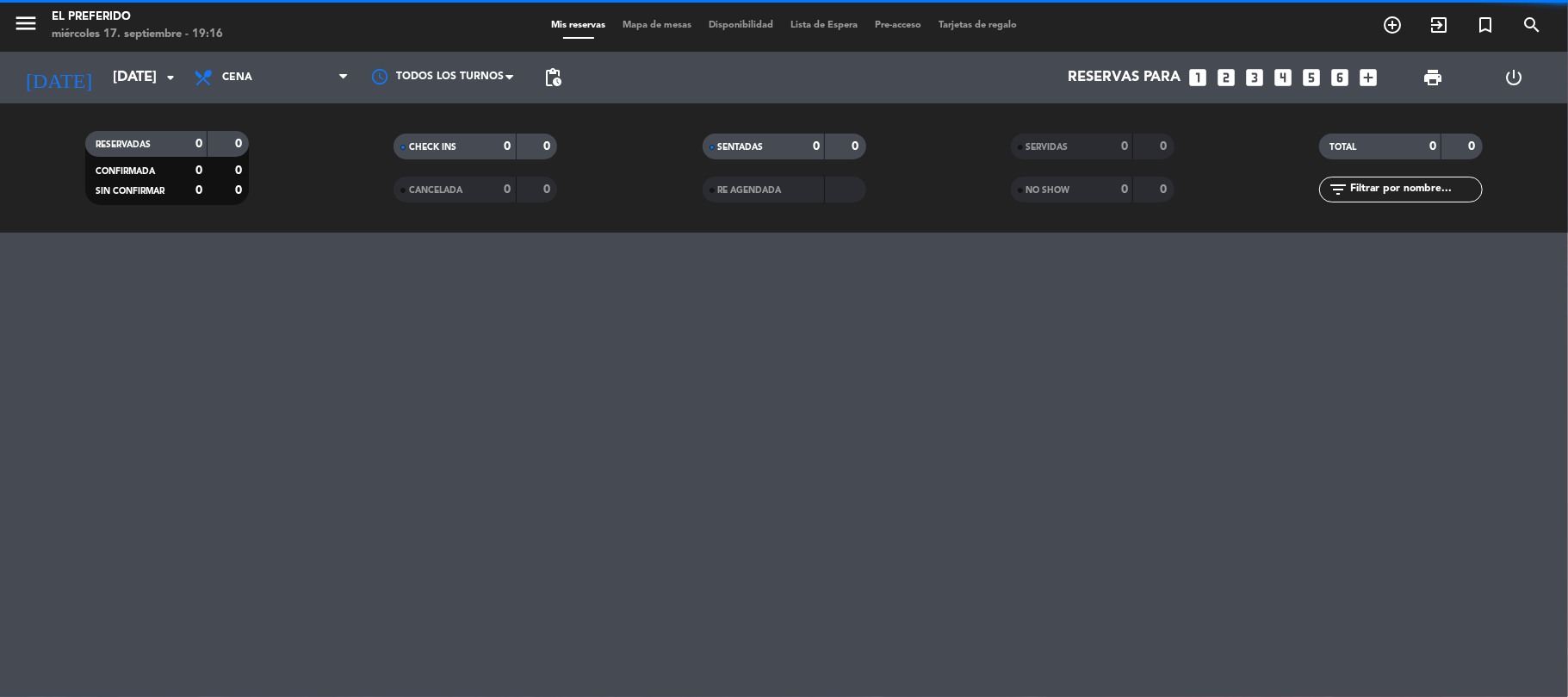
click at [925, 172] on div "SENTADAS 0 0" at bounding box center [783, 155] width 308 height 44
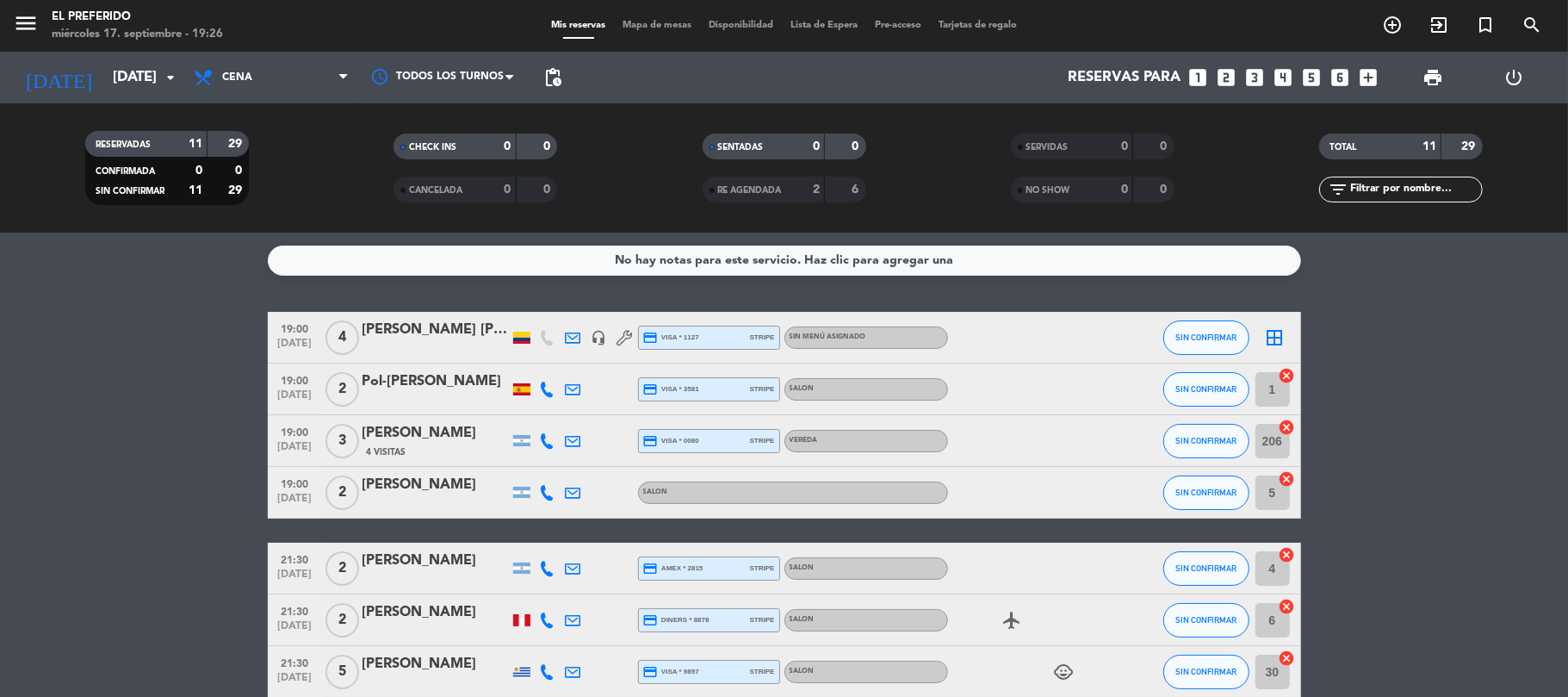
click at [346, 163] on div "CHECK INS 0 0" at bounding box center [475, 155] width 308 height 44
click at [340, 162] on div "CHECK INS 0 0" at bounding box center [475, 155] width 308 height 44
click at [321, 172] on div "CHECK INS 0 0" at bounding box center [475, 155] width 308 height 44
click at [105, 70] on input "[DATE]" at bounding box center [197, 78] width 186 height 33
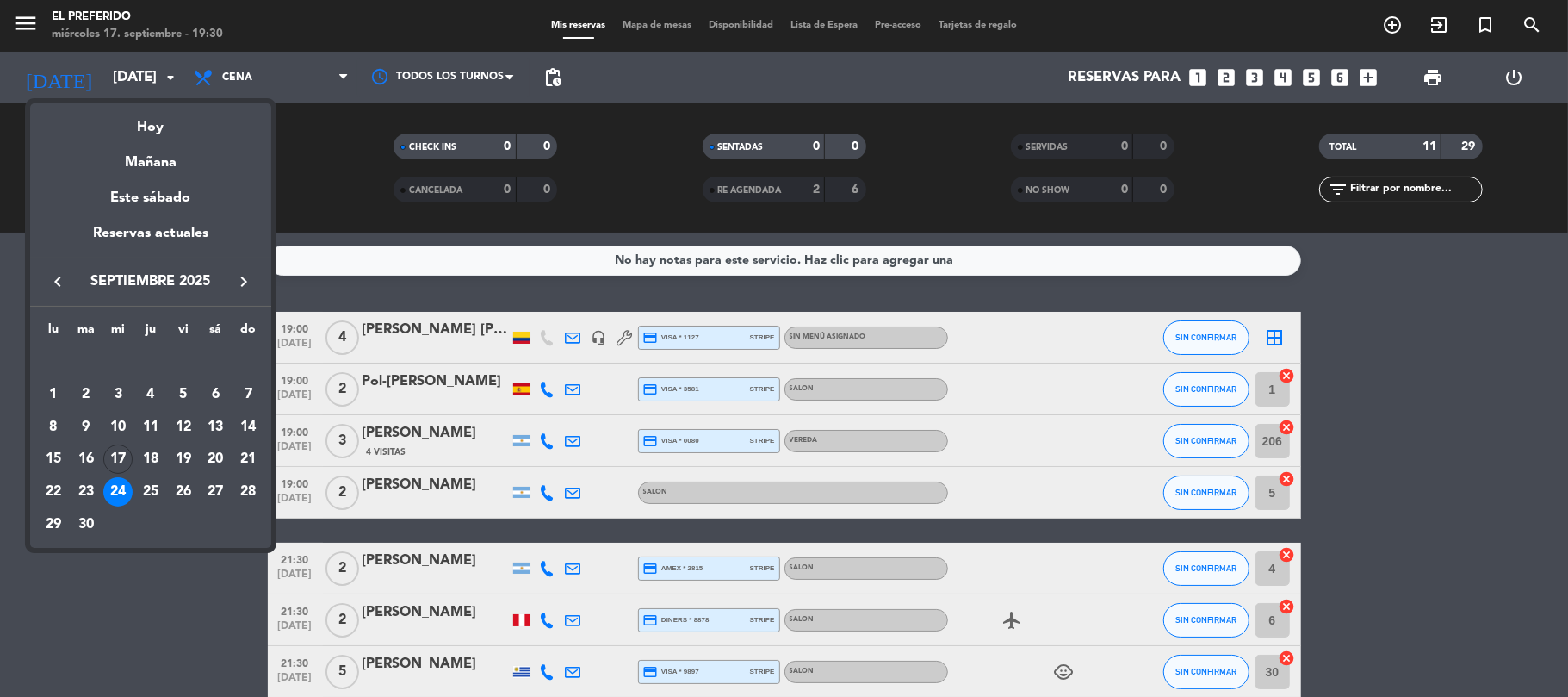
click at [152, 454] on div "18" at bounding box center [151, 459] width 30 height 30
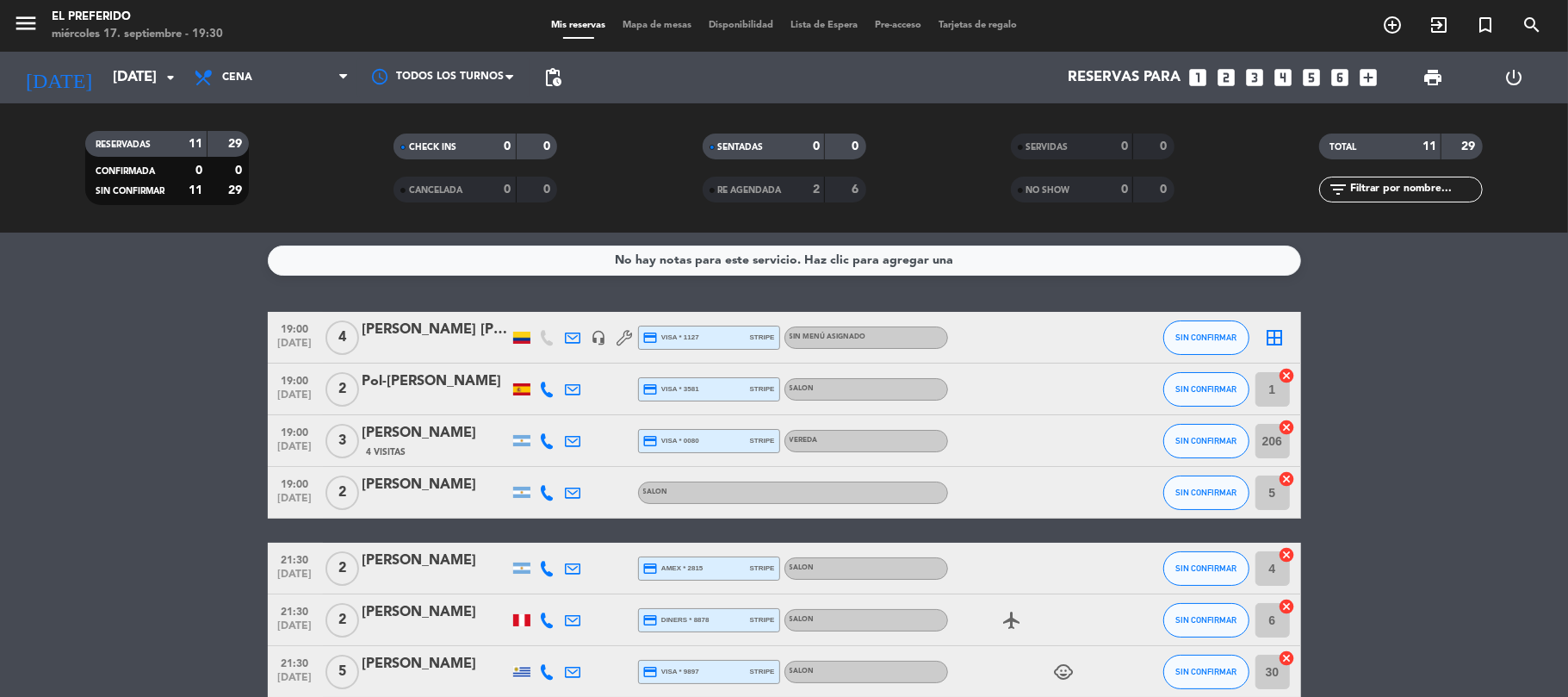
type input "[DEMOGRAPHIC_DATA][DATE]"
click at [310, 92] on span "Cena" at bounding box center [271, 77] width 172 height 38
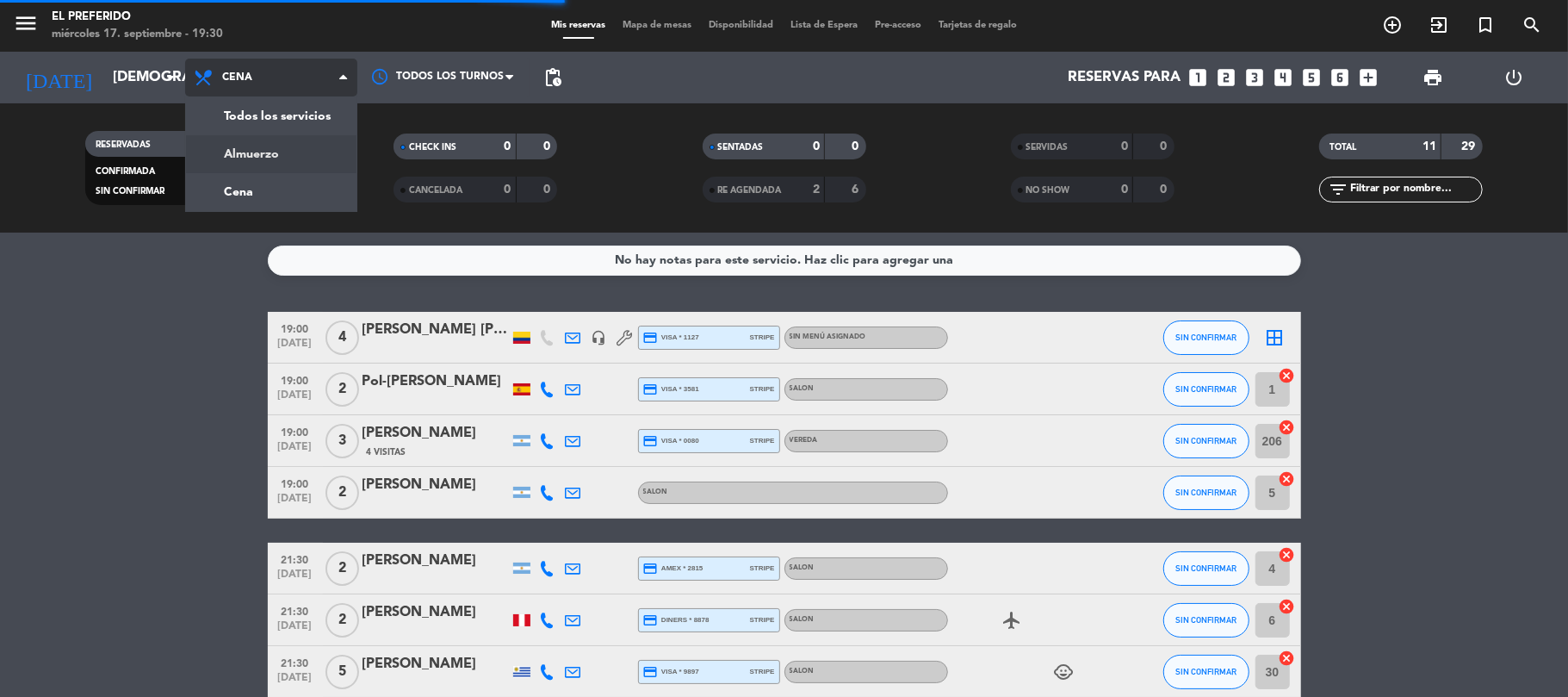
click at [254, 169] on div "menu El Preferido [DATE] 17. septiembre - 19:30 Mis reservas Mapa de mesas Disp…" at bounding box center [784, 116] width 1568 height 232
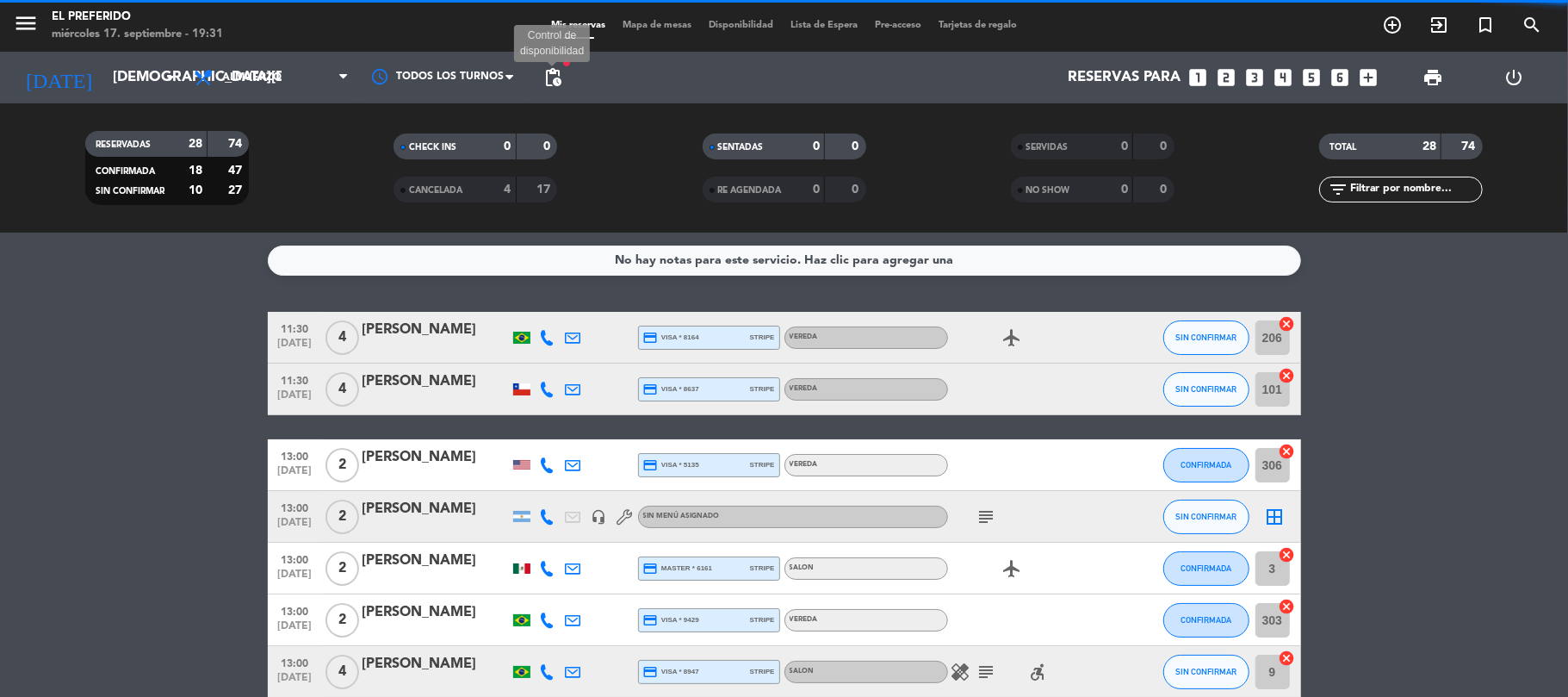
click at [548, 81] on span "pending_actions" at bounding box center [553, 78] width 20 height 20
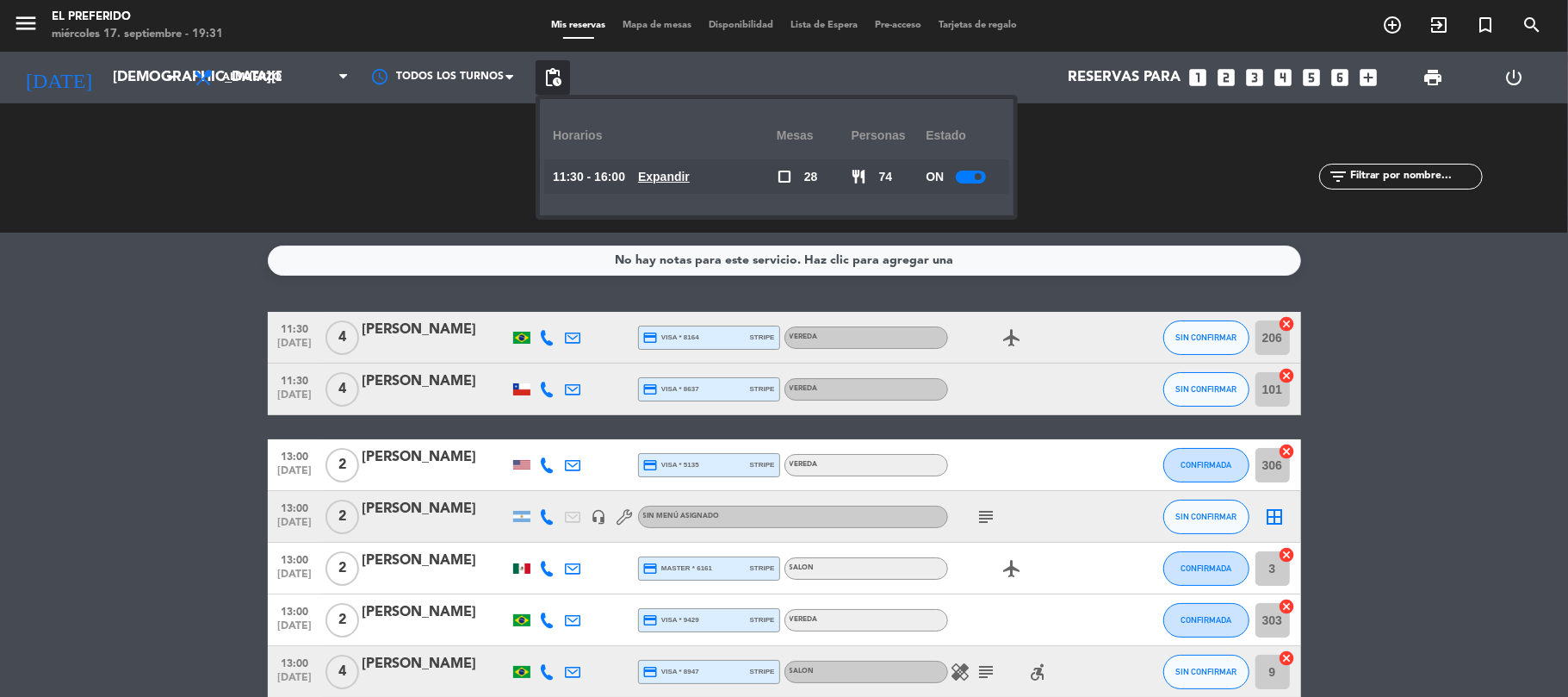
click at [680, 174] on u "Expandir" at bounding box center [664, 176] width 52 height 14
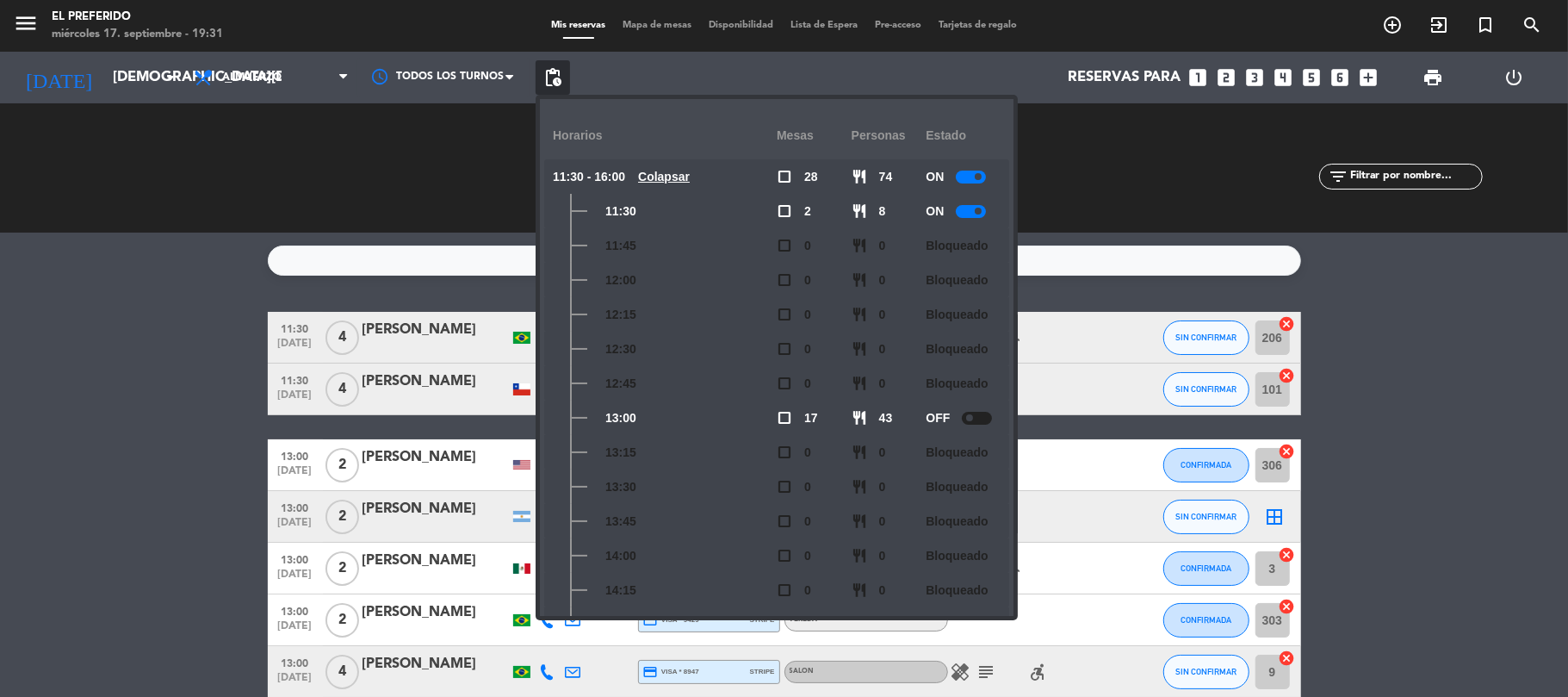
scroll to position [254, 0]
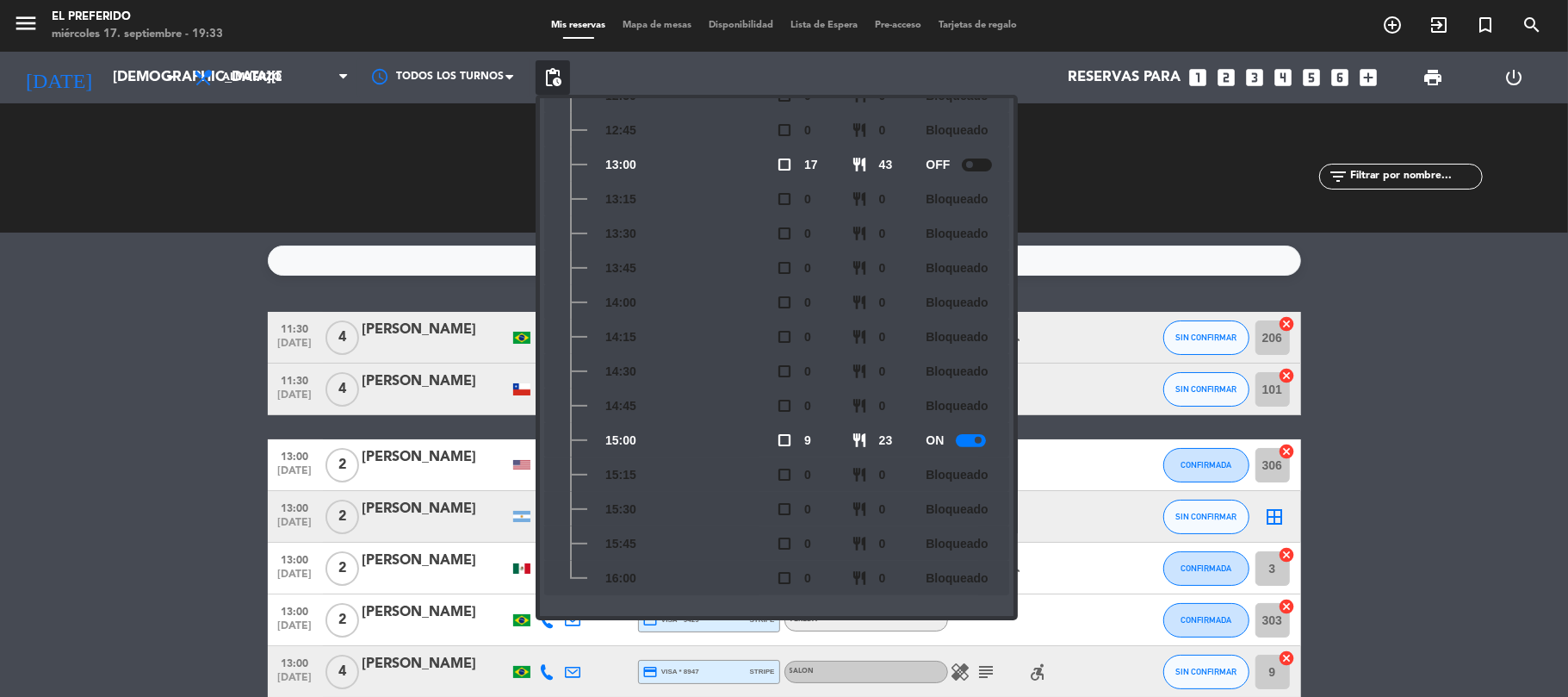
click at [1220, 74] on icon "looks_two" at bounding box center [1227, 78] width 22 height 22
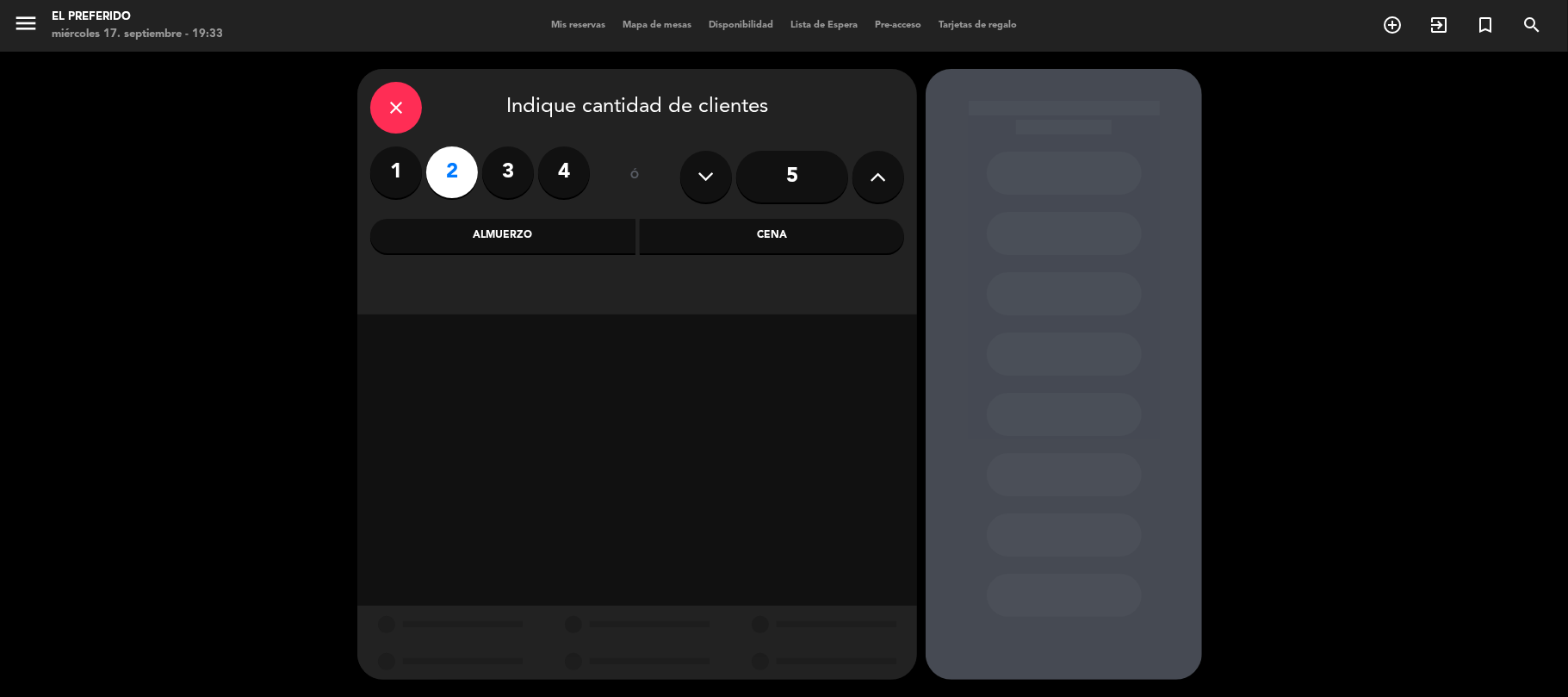
click at [566, 239] on div "Almuerzo" at bounding box center [503, 235] width 266 height 34
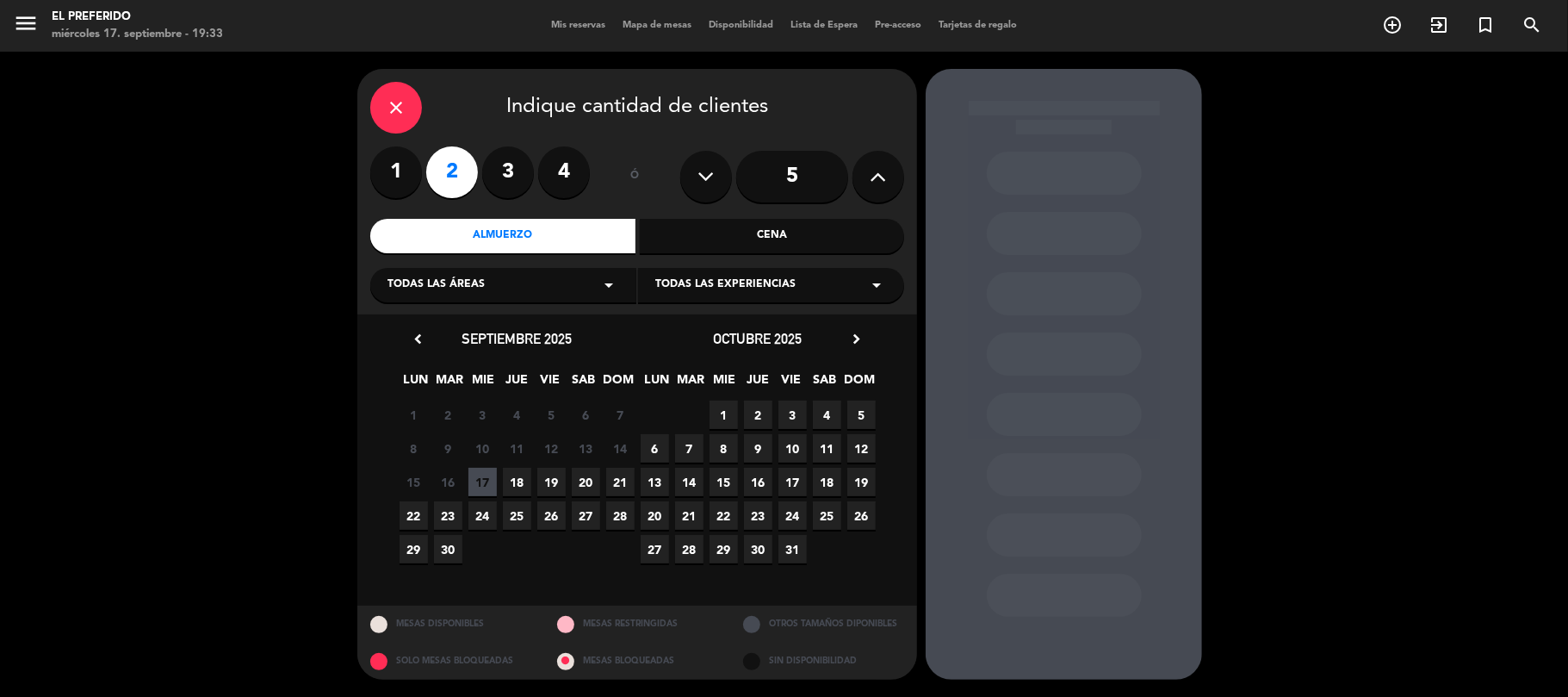
click at [865, 341] on div "octubre 2025 chevron_right" at bounding box center [758, 339] width 242 height 23
click at [862, 341] on icon "chevron_right" at bounding box center [857, 339] width 19 height 19
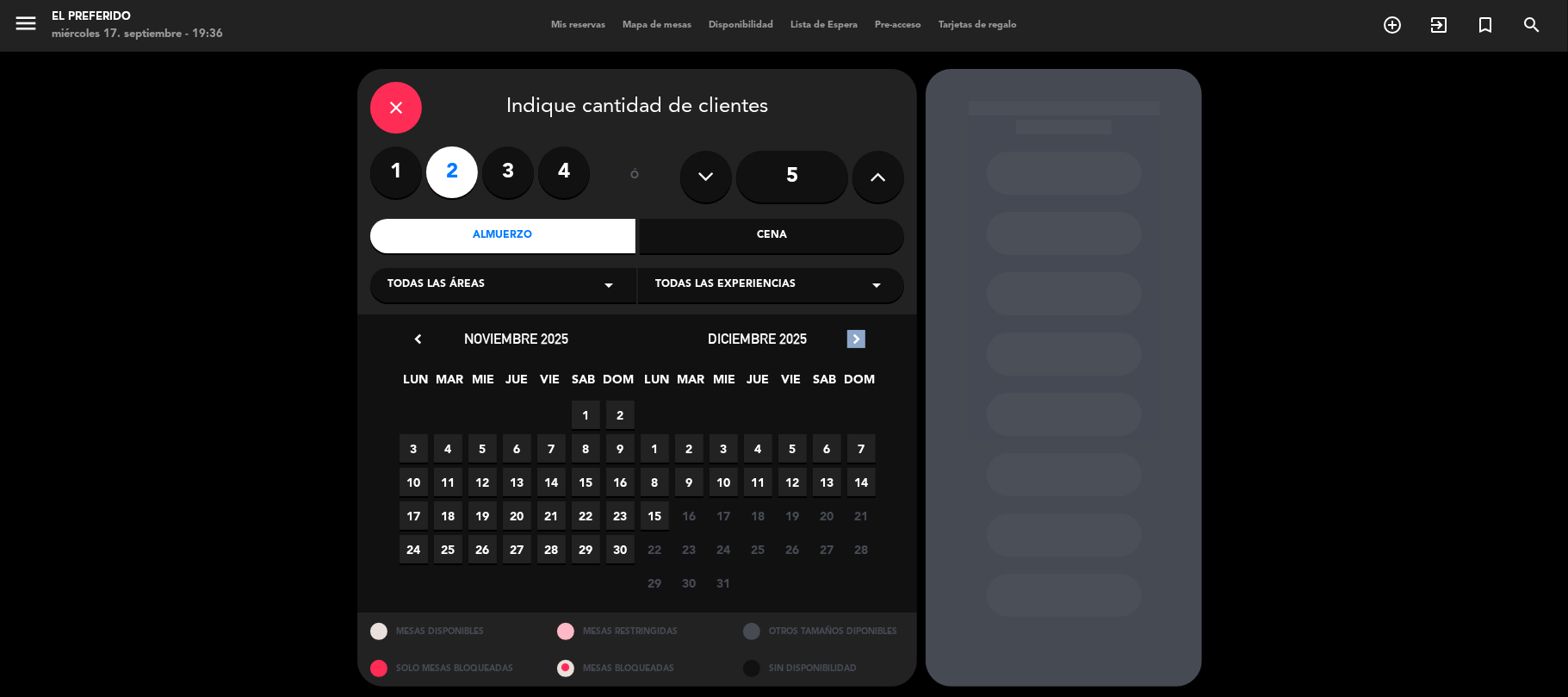
click at [380, 104] on div "close" at bounding box center [396, 107] width 52 height 52
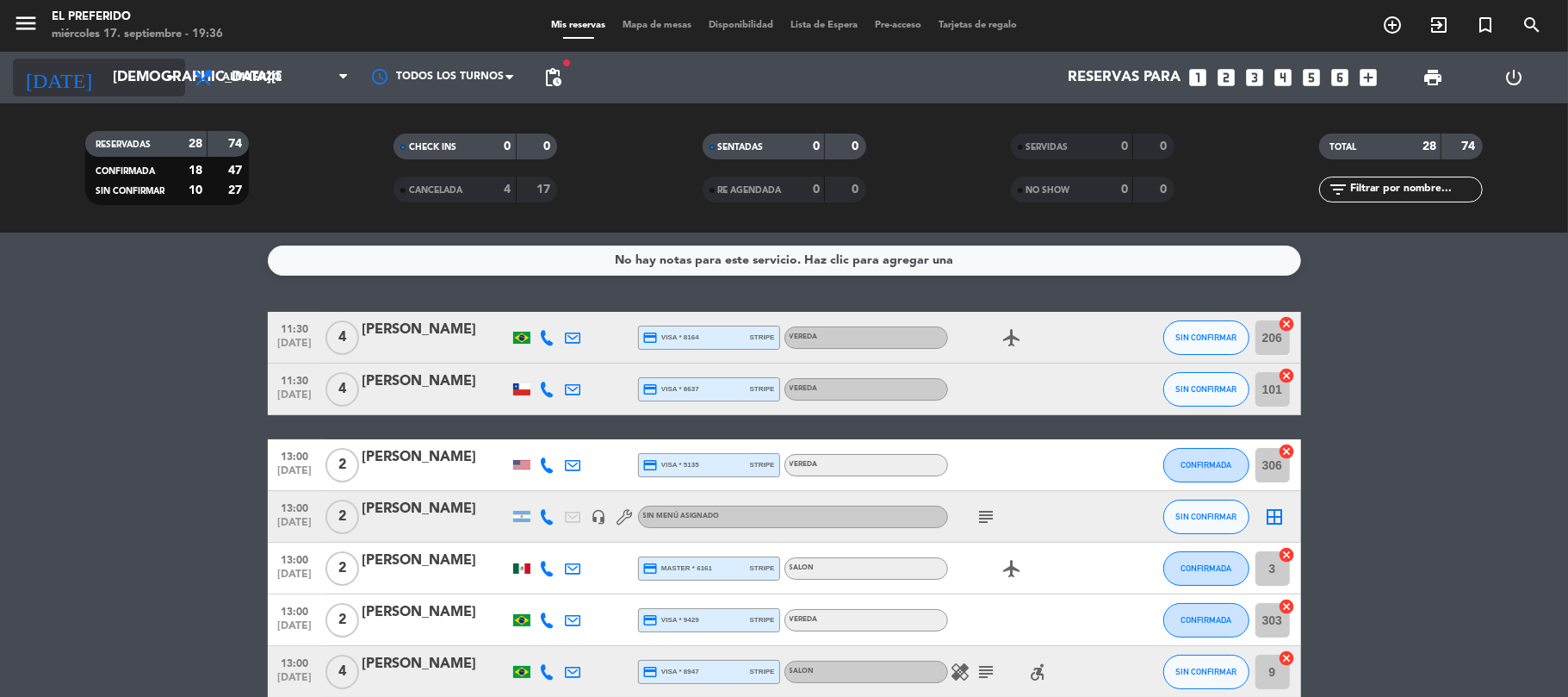
click at [162, 81] on icon "arrow_drop_down" at bounding box center [170, 78] width 20 height 20
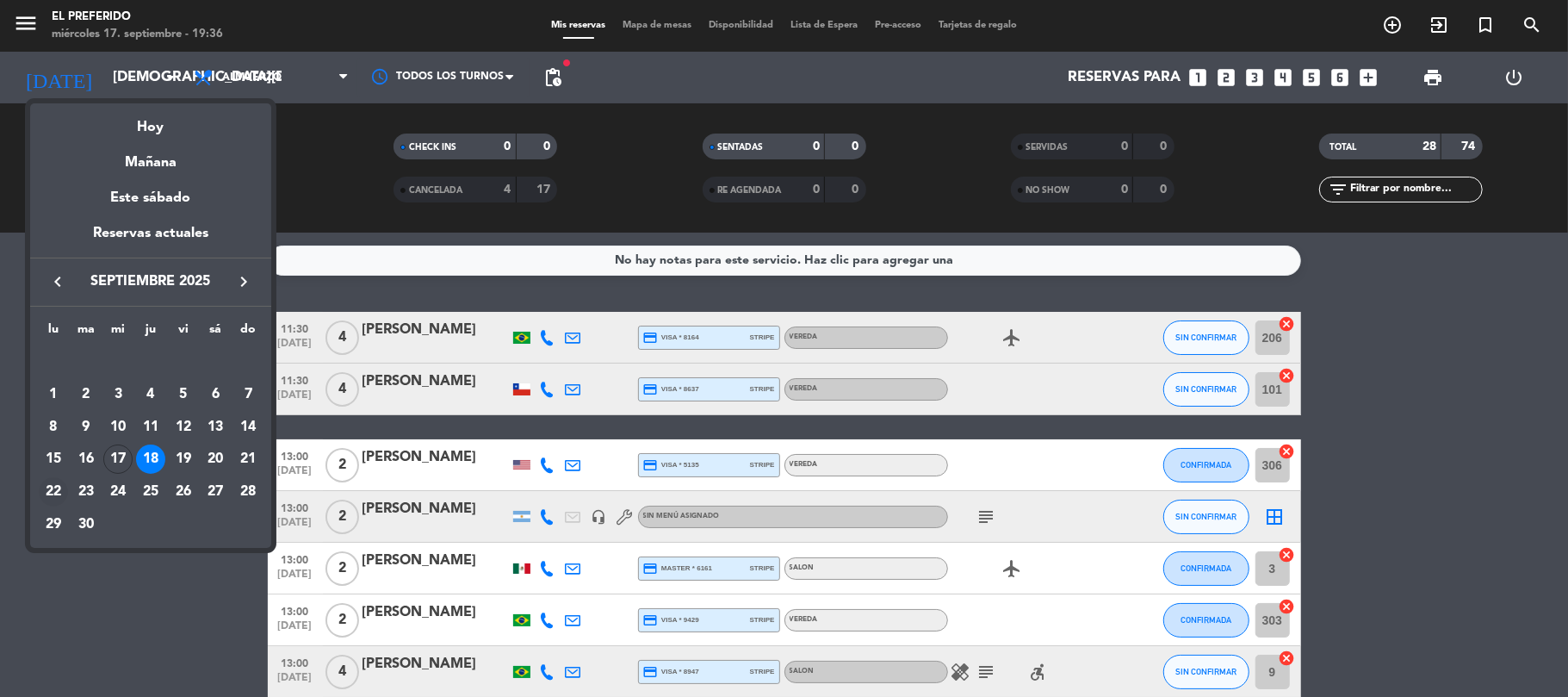
click at [53, 488] on div "22" at bounding box center [54, 492] width 30 height 30
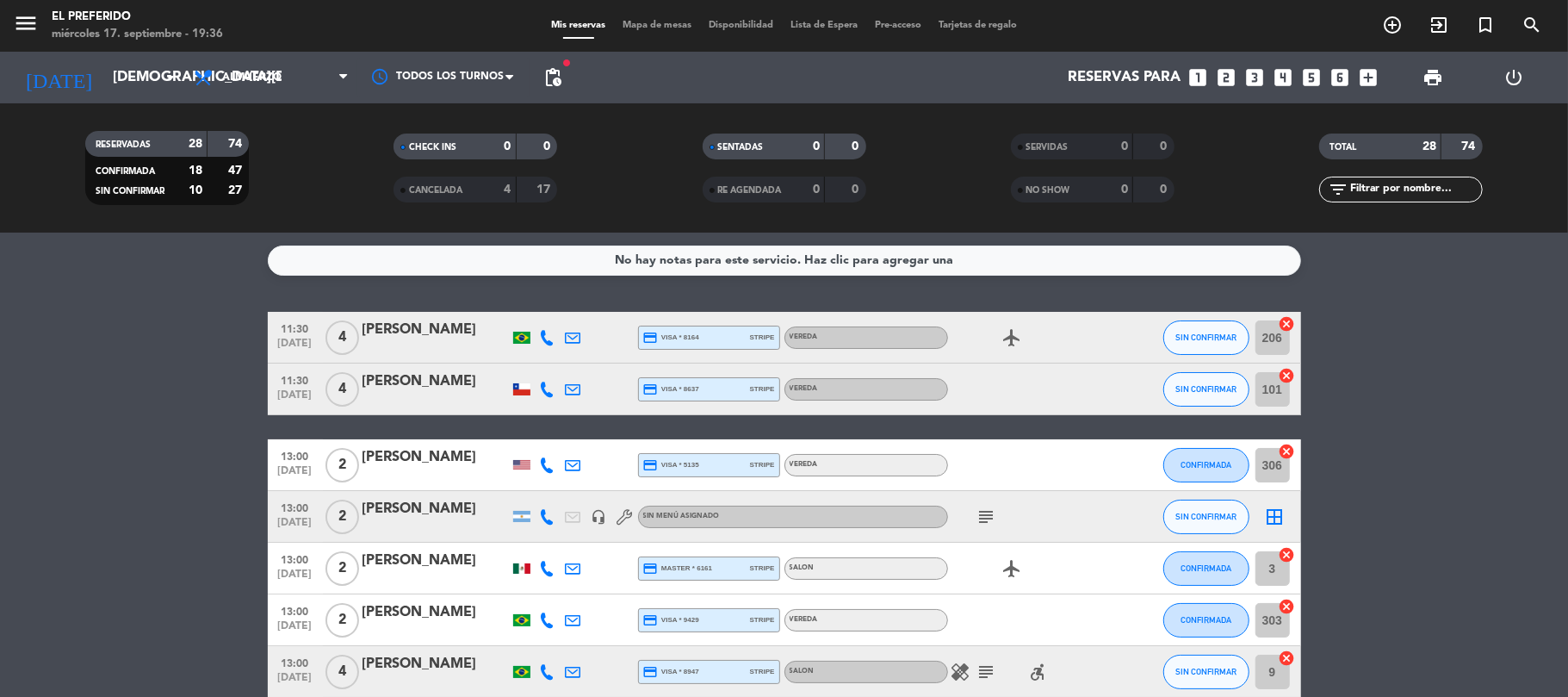
type input "[DATE]"
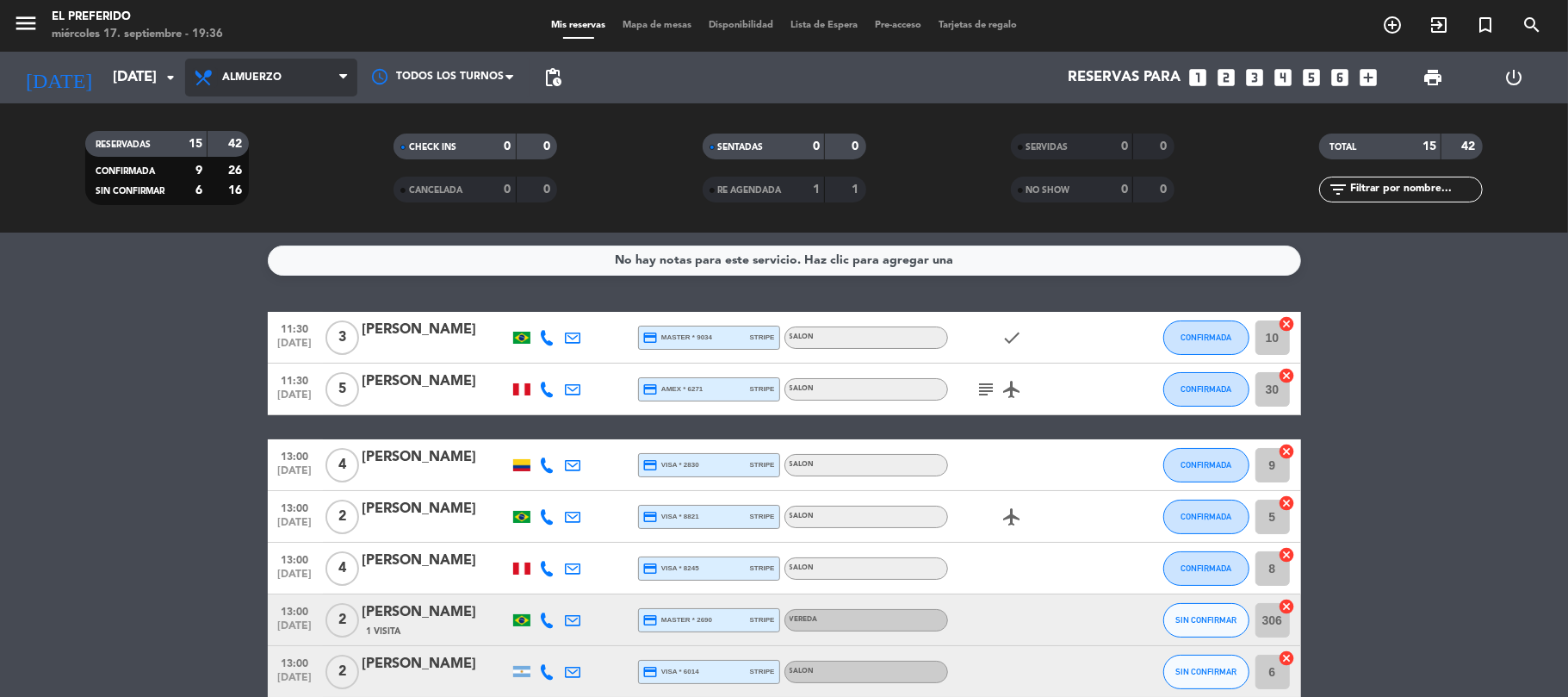
click at [212, 69] on icon at bounding box center [205, 78] width 25 height 20
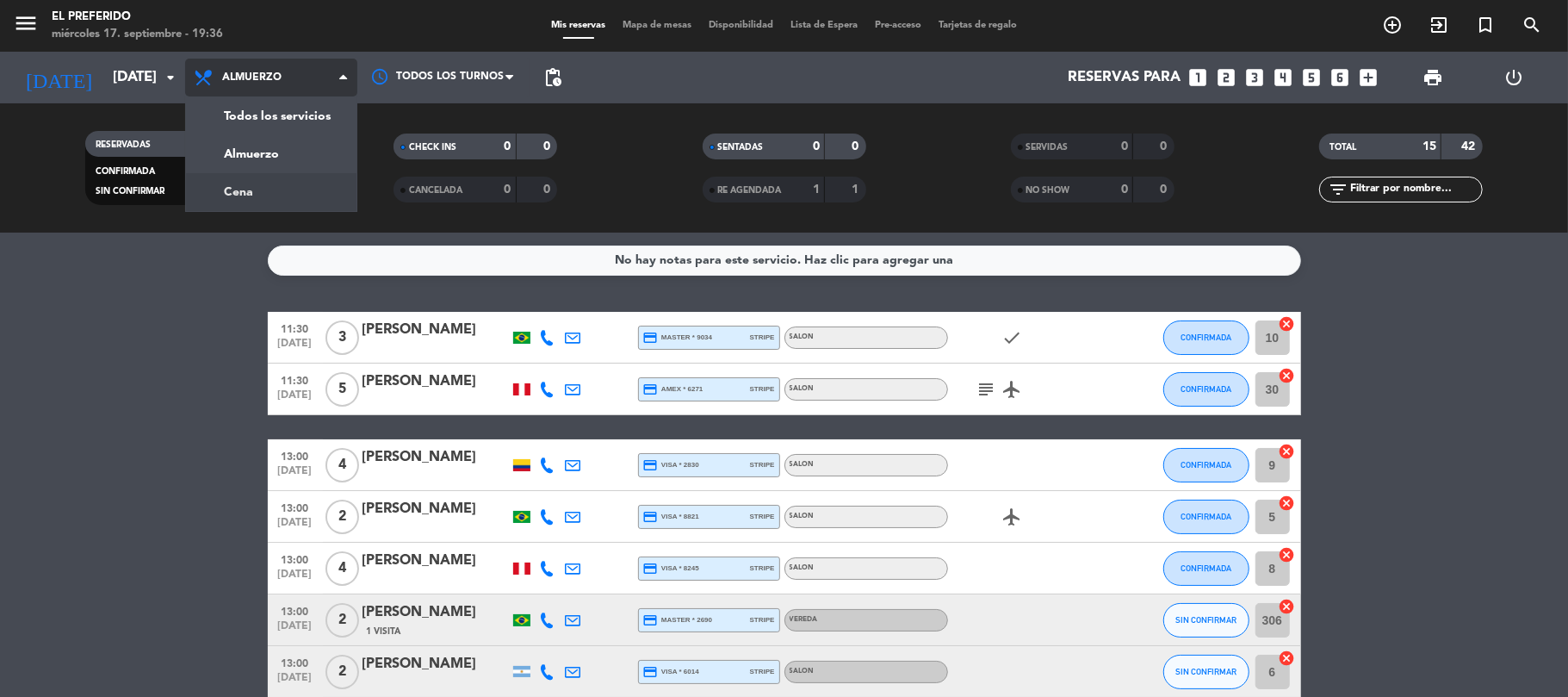
click at [315, 194] on div "menu El Preferido [DATE] 17. septiembre - 19:36 Mis reservas Mapa de mesas Disp…" at bounding box center [784, 116] width 1568 height 232
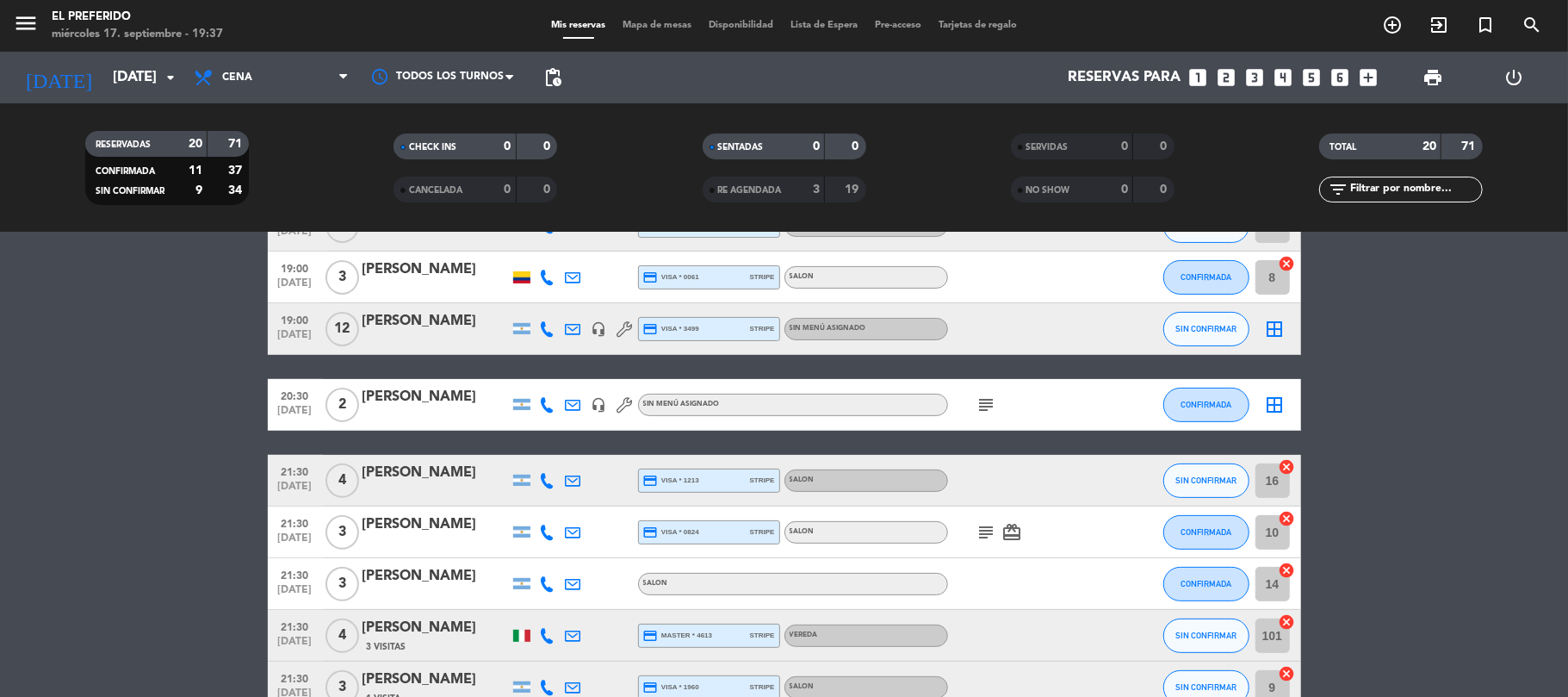
scroll to position [344, 0]
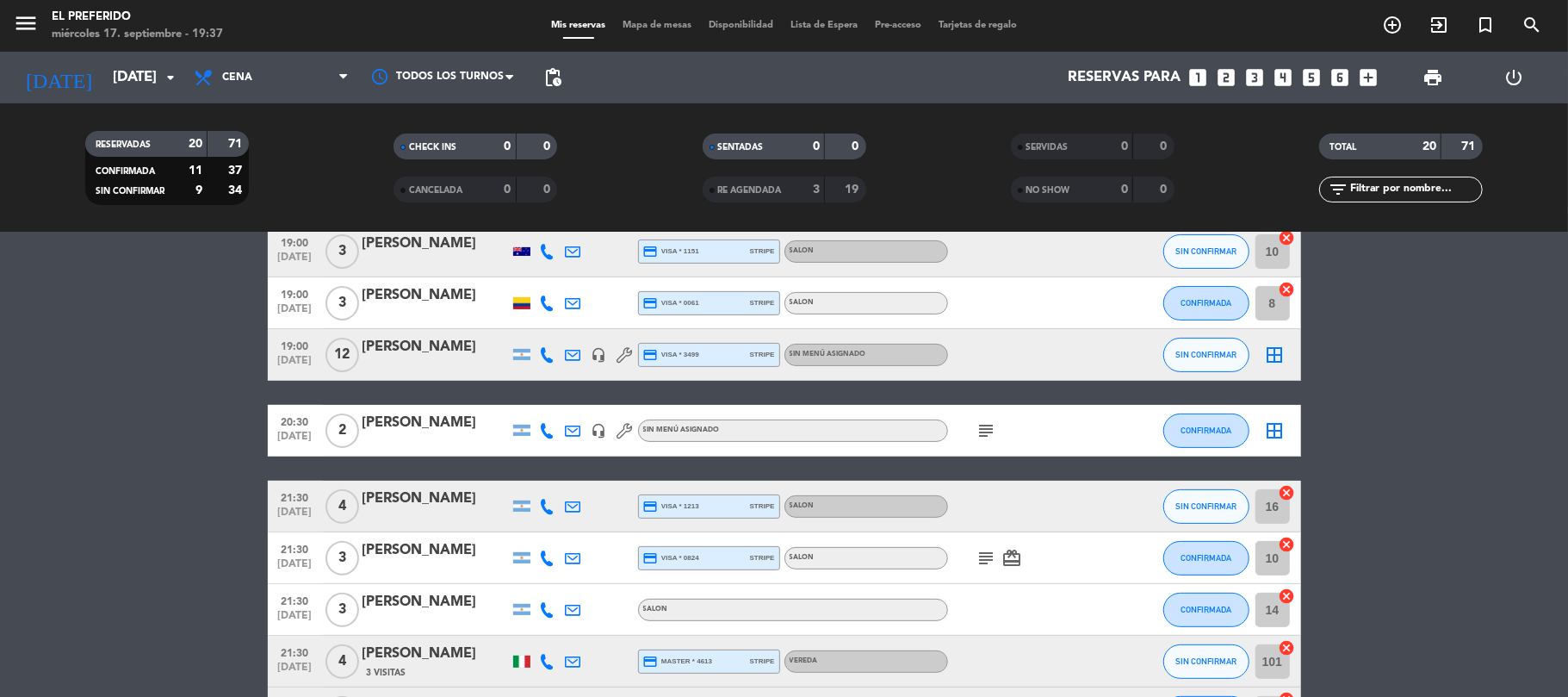
click at [406, 346] on div "[PERSON_NAME]" at bounding box center [436, 347] width 146 height 22
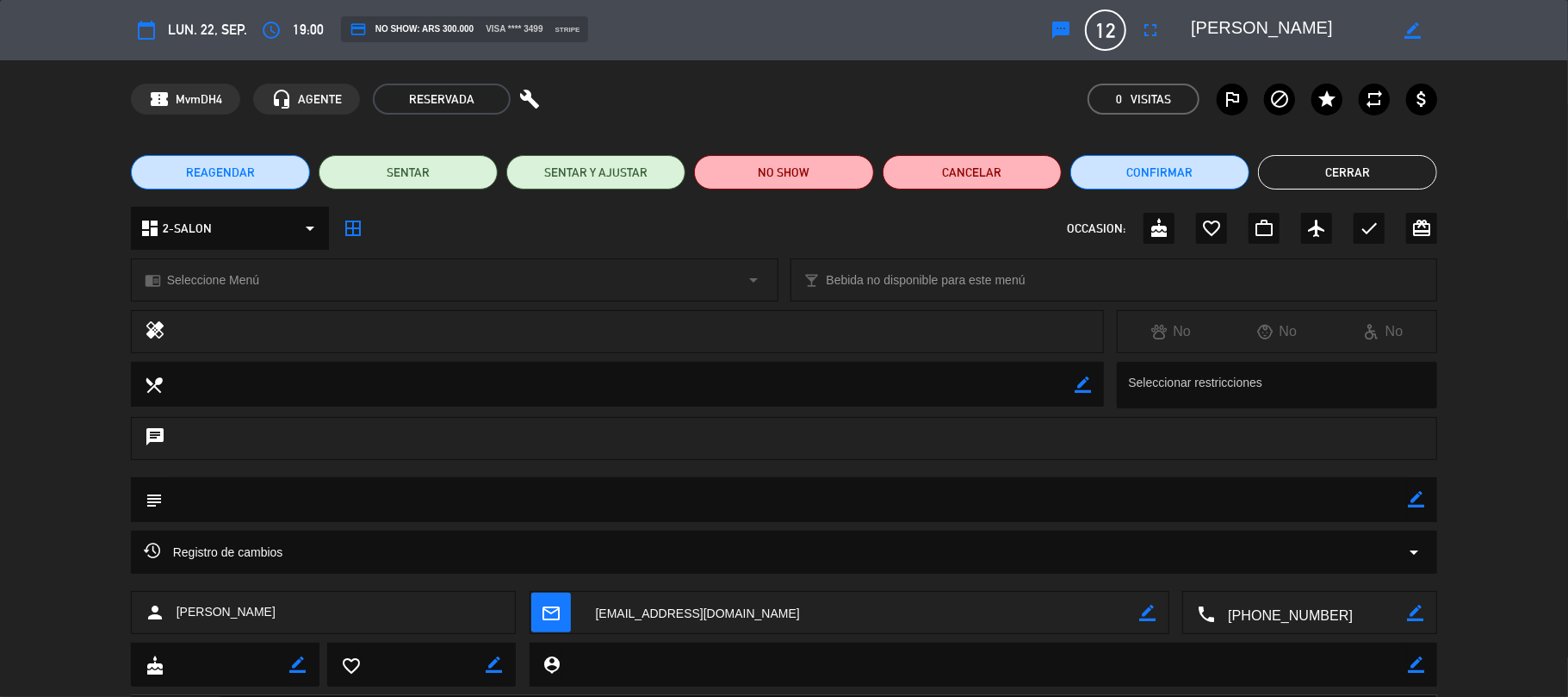
scroll to position [92, 0]
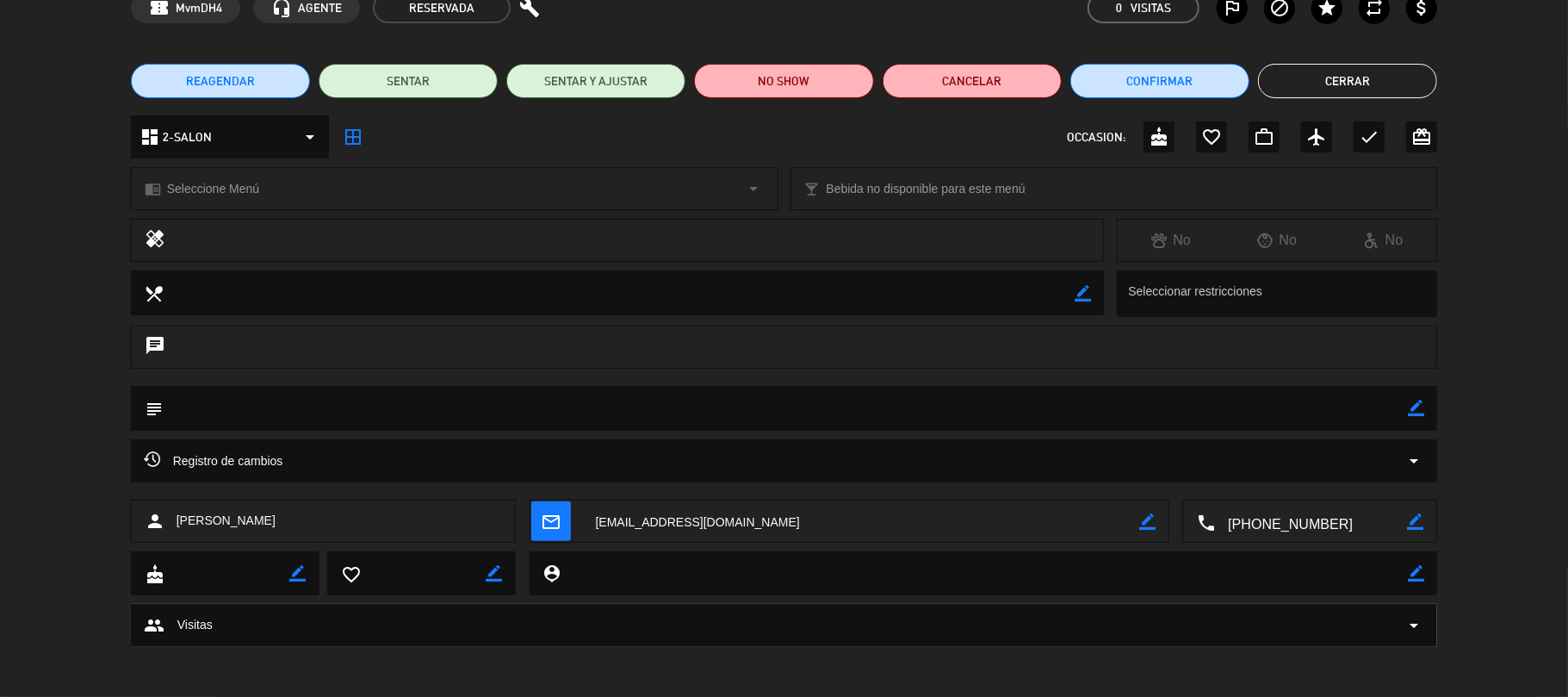
click at [252, 463] on span "Registro de cambios" at bounding box center [213, 461] width 140 height 20
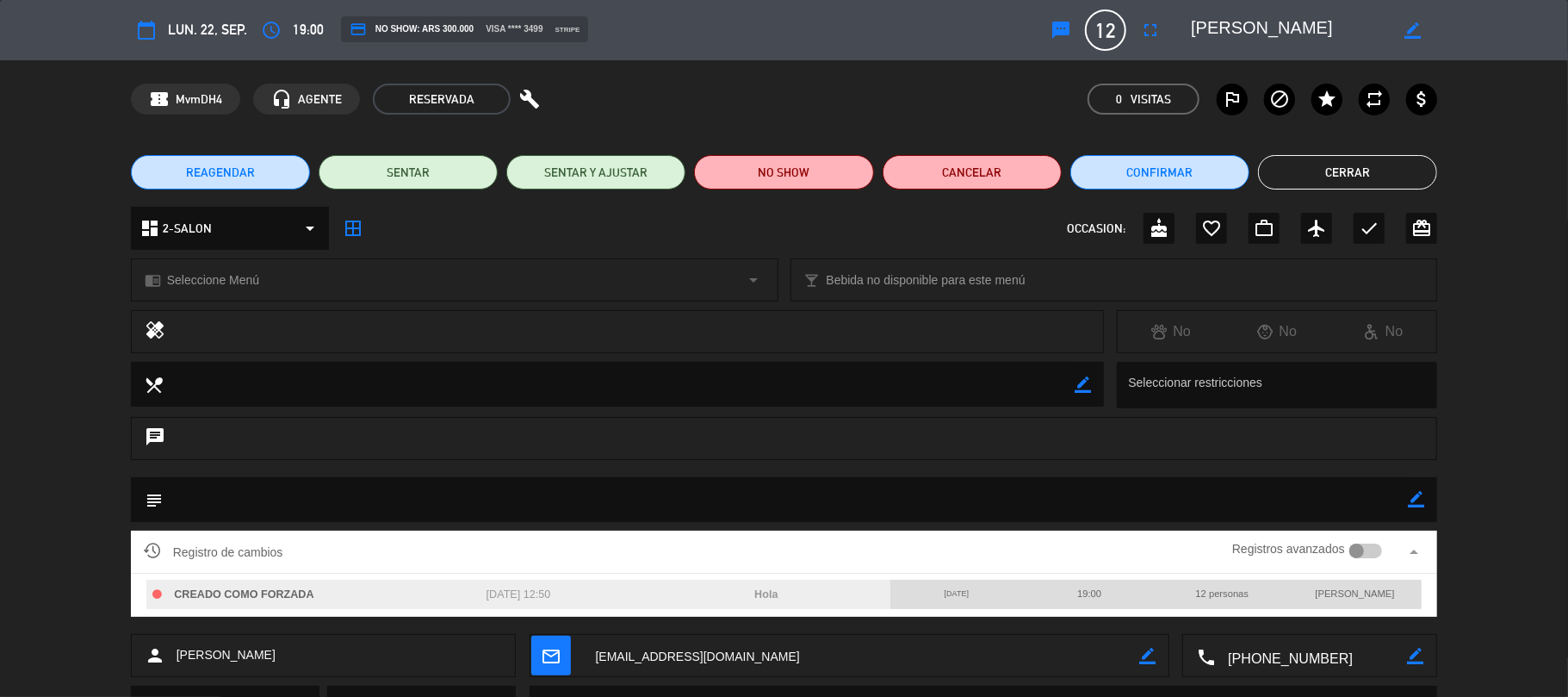
scroll to position [135, 0]
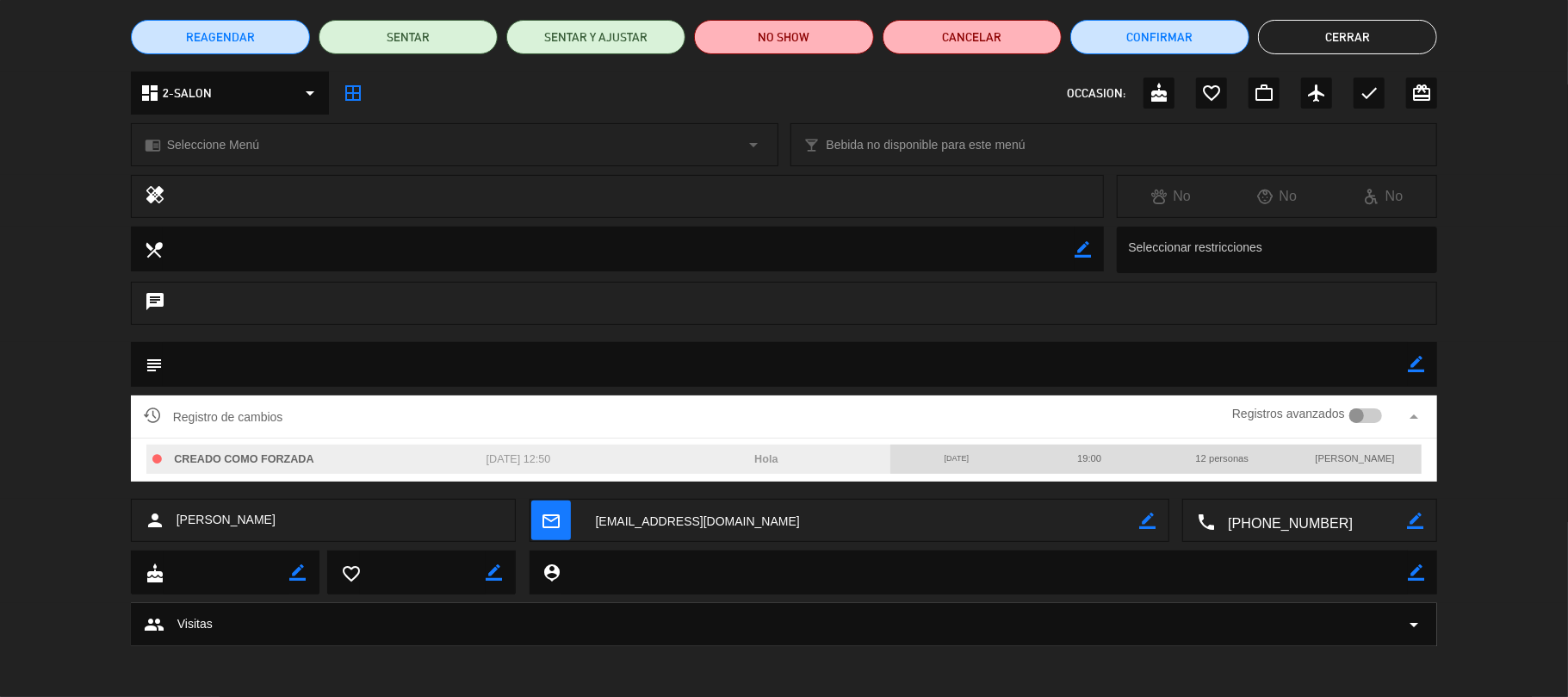
drag, startPoint x: 1344, startPoint y: 522, endPoint x: 1263, endPoint y: 542, distance: 83.4
click at [1263, 542] on div "person [PERSON_NAME] mail_outline border_color local_phone border_color" at bounding box center [784, 525] width 1568 height 52
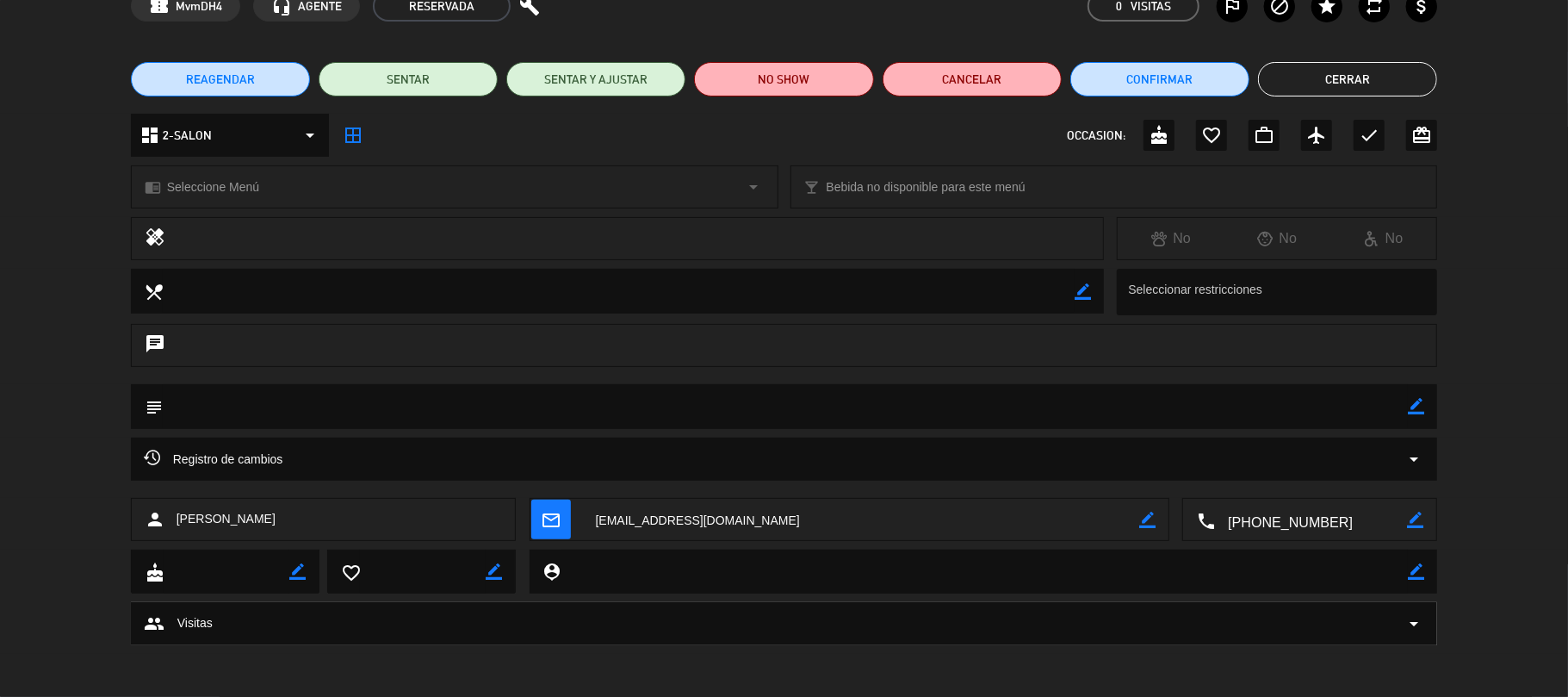
scroll to position [92, 0]
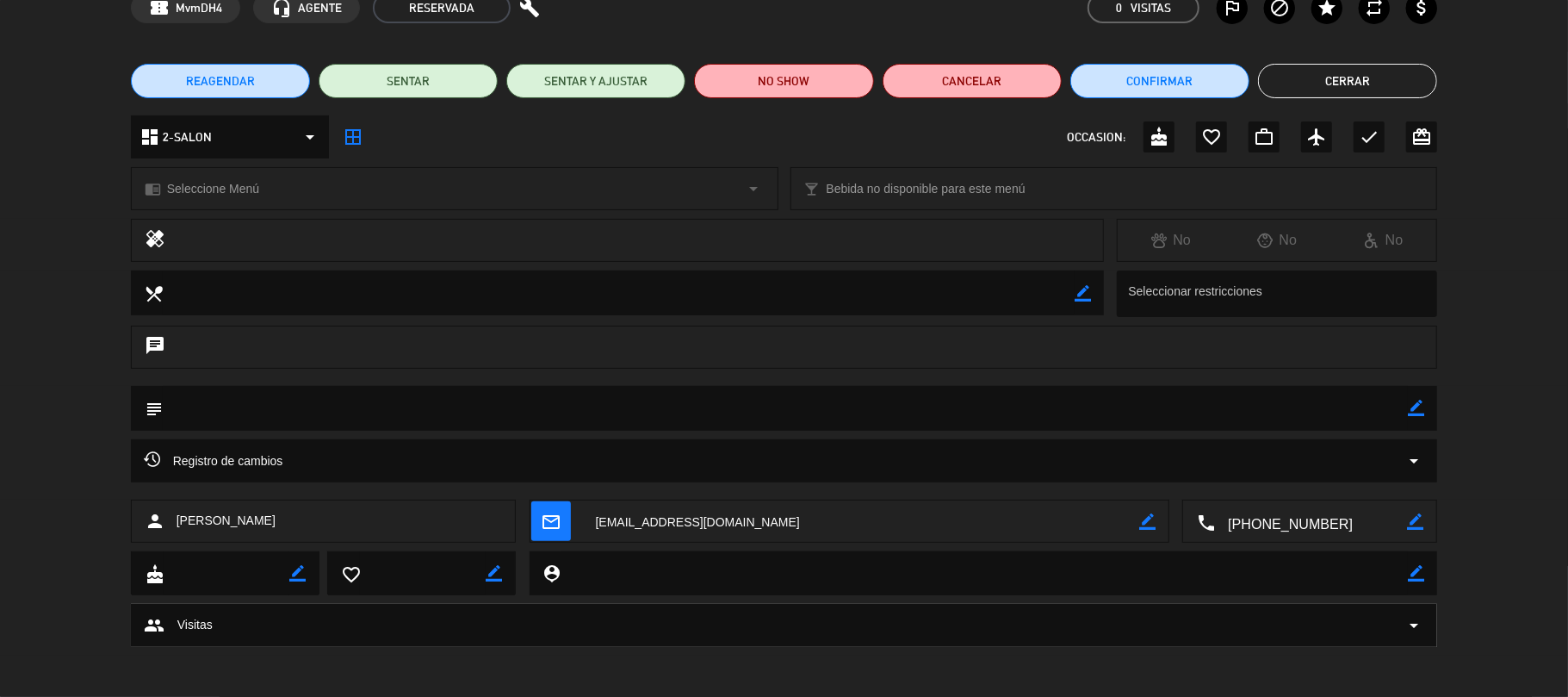
click at [1372, 91] on button "Cerrar" at bounding box center [1348, 81] width 180 height 34
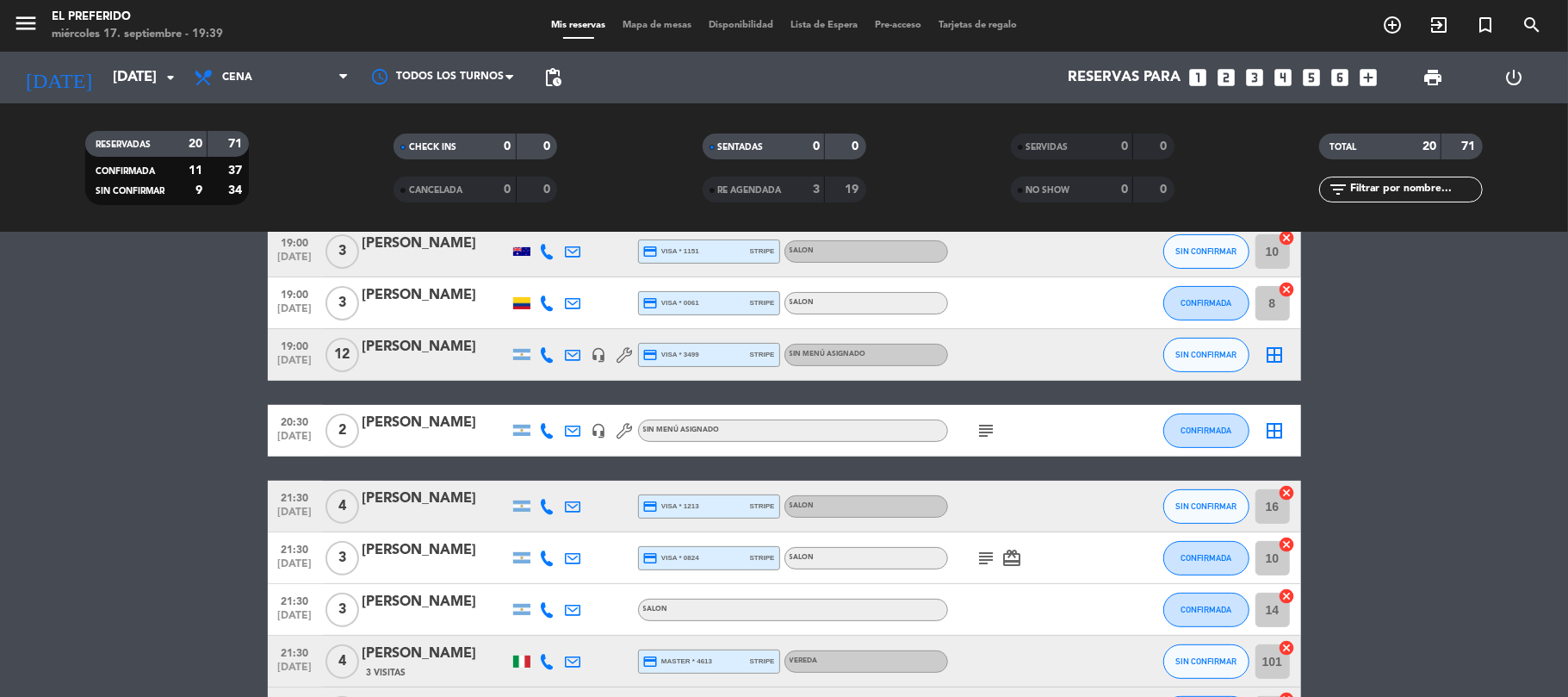
click at [634, 170] on div "SENTADAS 0 0" at bounding box center [783, 155] width 308 height 44
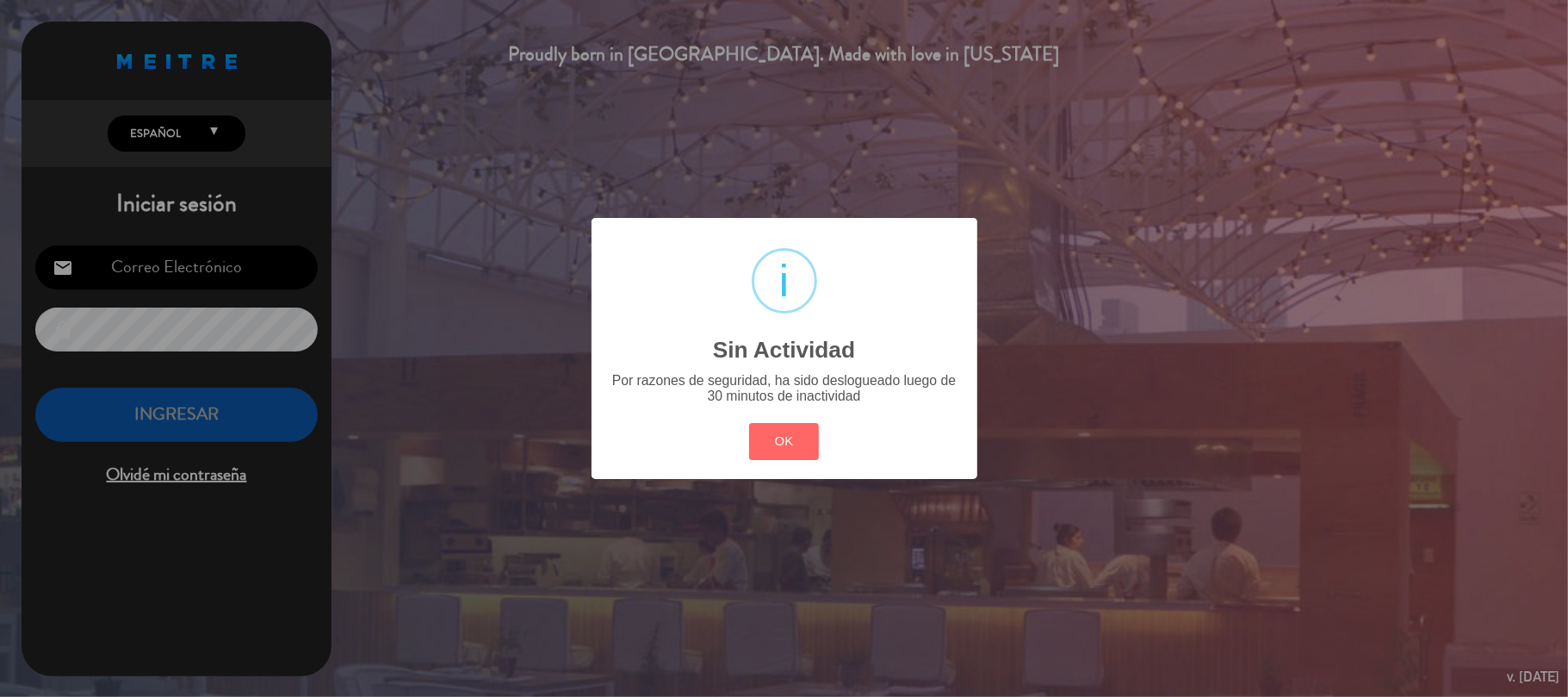
type input "[EMAIL_ADDRESS][DOMAIN_NAME]"
